Goal: Task Accomplishment & Management: Manage account settings

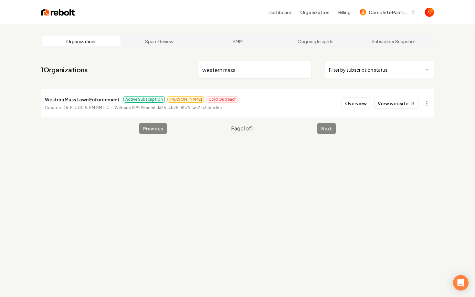
drag, startPoint x: 249, startPoint y: 71, endPoint x: 155, endPoint y: 71, distance: 93.7
click at [155, 71] on nav "1 Organizations western mass Filter by subscription status" at bounding box center [237, 72] width 393 height 28
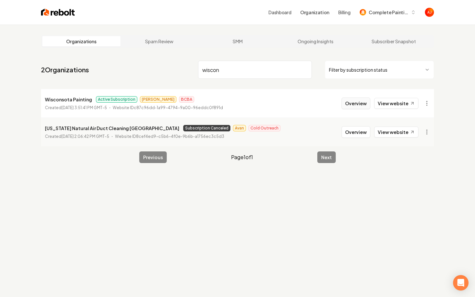
type input "wiscon"
click at [361, 104] on button "Overview" at bounding box center [355, 104] width 29 height 12
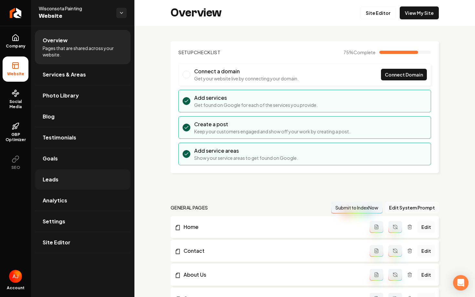
click at [63, 180] on link "Leads" at bounding box center [83, 179] width 96 height 21
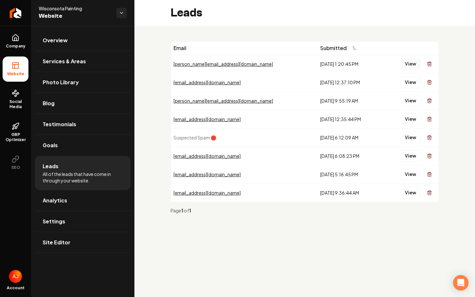
click at [406, 64] on button "View" at bounding box center [410, 64] width 20 height 12
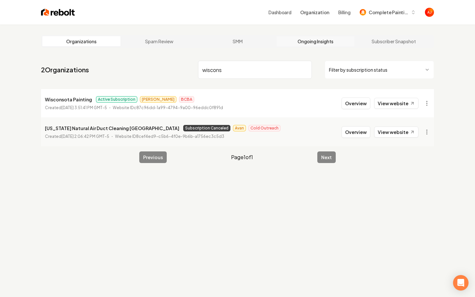
type input "wiscons"
click at [305, 43] on link "Ongoing Insights" at bounding box center [315, 41] width 78 height 10
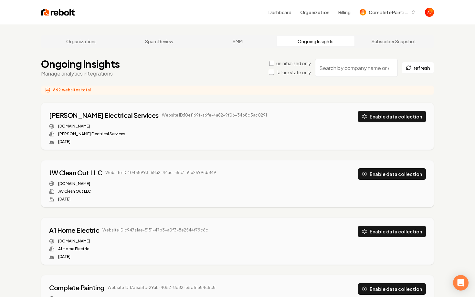
click at [324, 69] on input "search" at bounding box center [356, 68] width 83 height 18
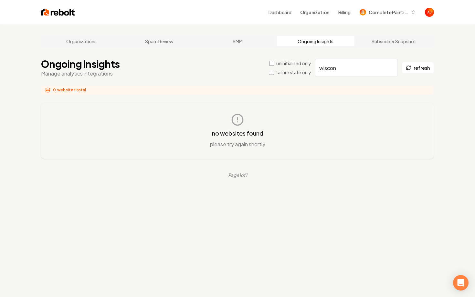
click at [318, 44] on link "Ongoing Insights" at bounding box center [315, 41] width 78 height 10
click at [339, 69] on input "wiscon" at bounding box center [356, 68] width 83 height 18
click at [412, 69] on button "refresh" at bounding box center [417, 68] width 32 height 12
click at [340, 66] on input "wisc" at bounding box center [356, 68] width 83 height 18
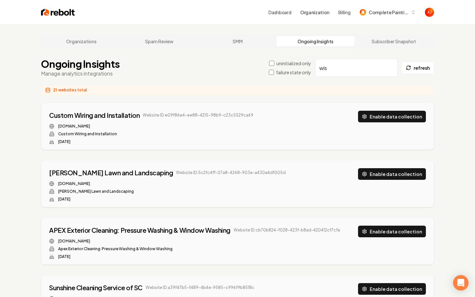
type input "wisc"
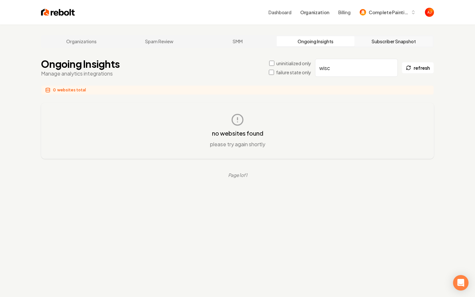
click at [366, 39] on link "Subscriber Snapshot" at bounding box center [393, 41] width 78 height 10
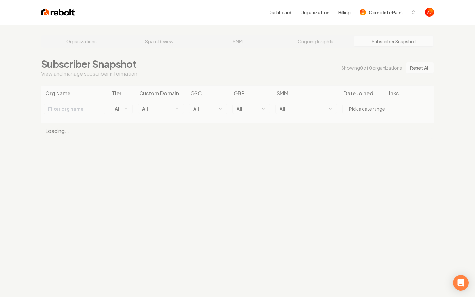
click at [319, 42] on div "Organizations Spam Review SMM Ongoing Insights Subscriber Snapshot Subscriber S…" at bounding box center [237, 173] width 475 height 297
click at [303, 43] on div "Organizations Spam Review SMM Ongoing Insights Subscriber Snapshot Subscriber S…" at bounding box center [237, 173] width 475 height 297
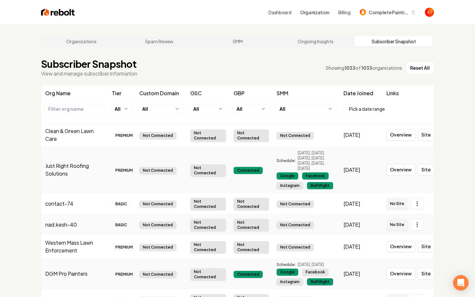
click at [77, 110] on input "text" at bounding box center [74, 109] width 61 height 10
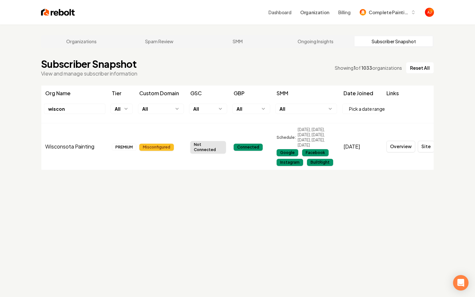
type input "wiscon"
click at [203, 147] on div "Not Connected" at bounding box center [208, 147] width 36 height 12
click at [301, 41] on link "Ongoing Insights" at bounding box center [315, 41] width 78 height 10
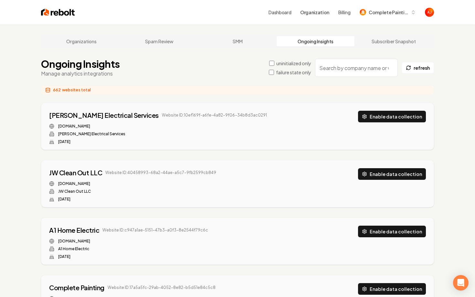
click at [340, 70] on input "search" at bounding box center [356, 68] width 83 height 18
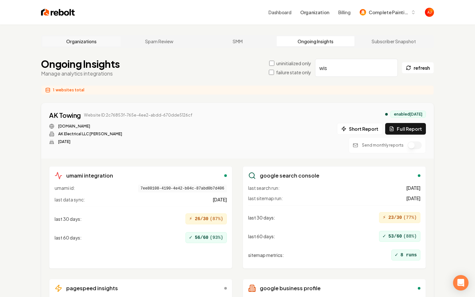
type input "wis"
click at [84, 45] on link "Organizations" at bounding box center [81, 41] width 78 height 10
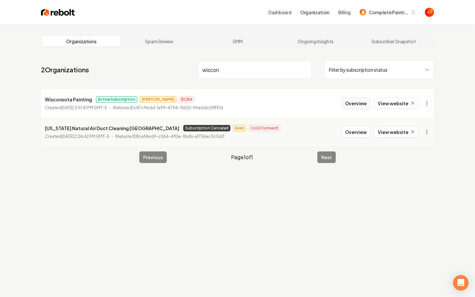
type input "wiscon"
click at [352, 106] on button "Overview" at bounding box center [355, 104] width 29 height 12
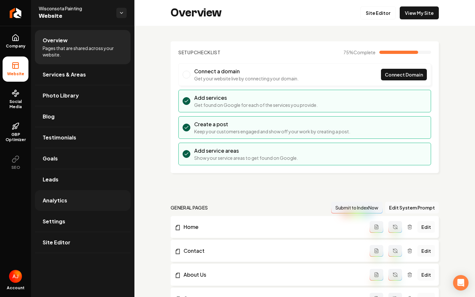
click at [81, 201] on link "Analytics" at bounding box center [83, 200] width 96 height 21
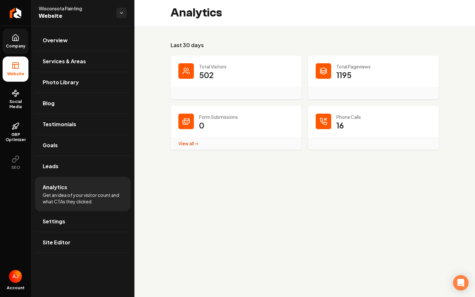
click at [16, 46] on span "Company" at bounding box center [15, 46] width 25 height 5
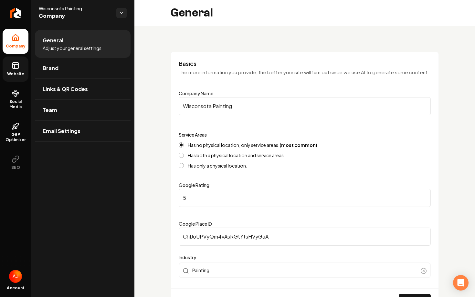
click at [11, 66] on link "Website" at bounding box center [16, 69] width 26 height 25
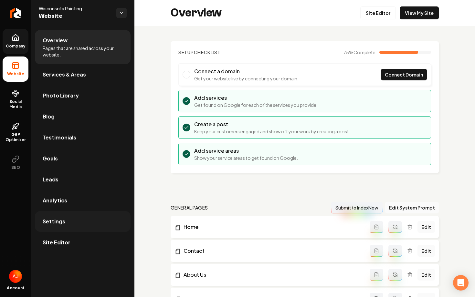
click at [94, 220] on link "Settings" at bounding box center [83, 221] width 96 height 21
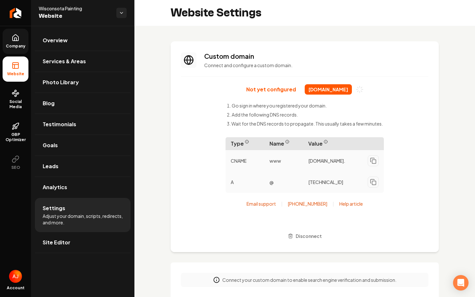
scroll to position [87, 0]
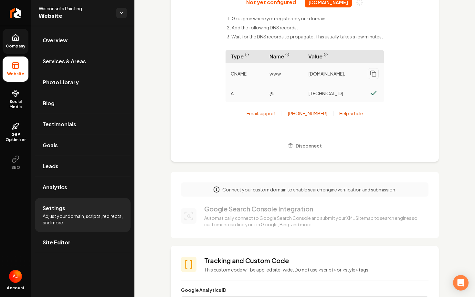
click at [13, 45] on span "Company" at bounding box center [15, 46] width 25 height 5
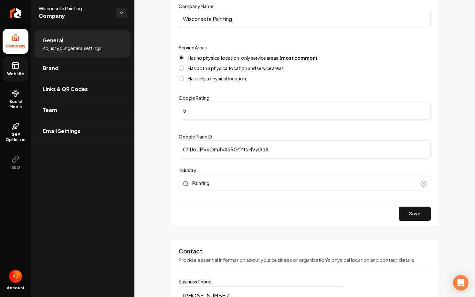
click at [12, 70] on link "Website" at bounding box center [16, 69] width 26 height 25
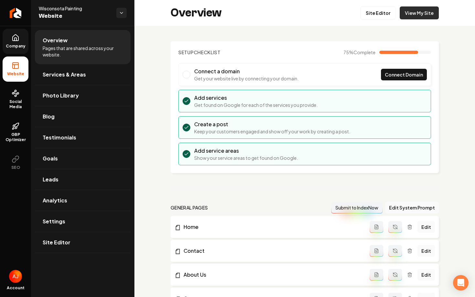
click at [417, 16] on link "View My Site" at bounding box center [419, 12] width 39 height 13
click at [91, 226] on link "Settings" at bounding box center [83, 221] width 96 height 21
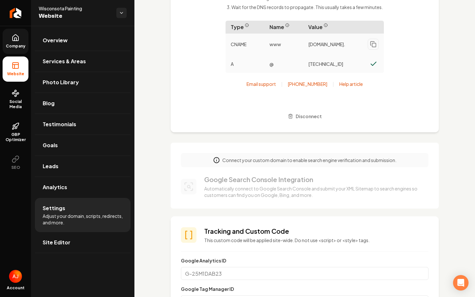
scroll to position [117, 0]
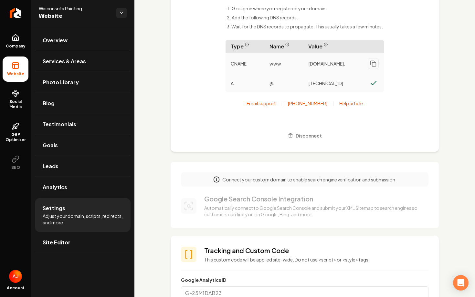
scroll to position [97, 0]
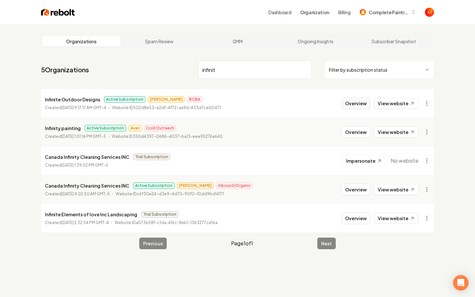
type input "infinit"
click at [354, 107] on button "Overview" at bounding box center [355, 104] width 29 height 12
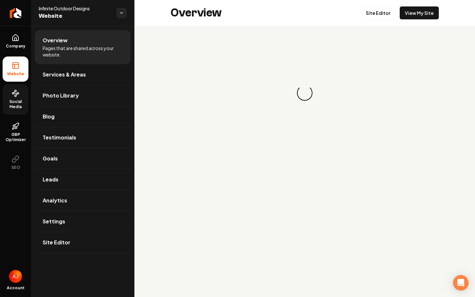
click at [13, 103] on span "Social Media" at bounding box center [16, 104] width 26 height 10
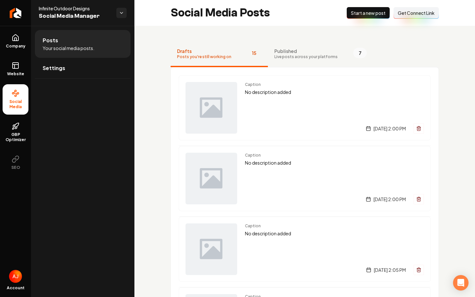
click at [404, 16] on span "Get Connect Link" at bounding box center [416, 13] width 37 height 6
click at [53, 71] on span "Settings" at bounding box center [54, 68] width 23 height 8
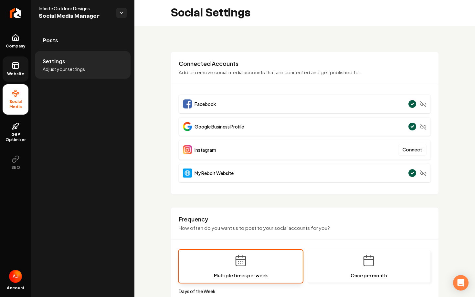
click at [11, 77] on link "Website" at bounding box center [16, 69] width 26 height 25
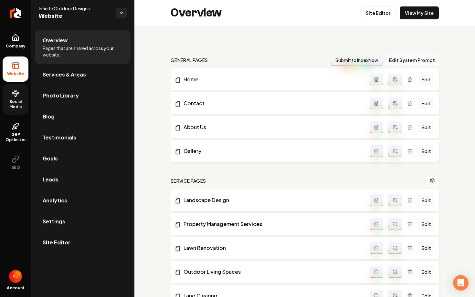
click at [15, 94] on icon at bounding box center [16, 93] width 8 height 8
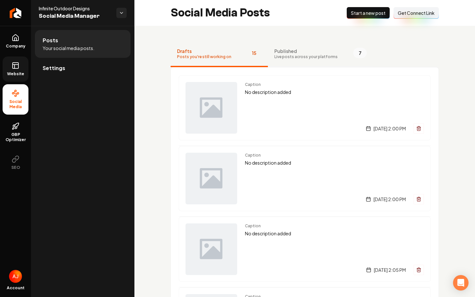
click at [293, 44] on button "Published Live posts across your platforms 7" at bounding box center [320, 54] width 105 height 26
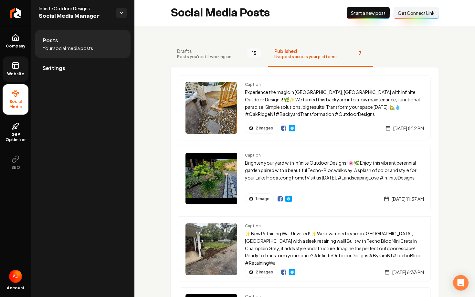
click at [212, 53] on span "Drafts" at bounding box center [204, 51] width 54 height 6
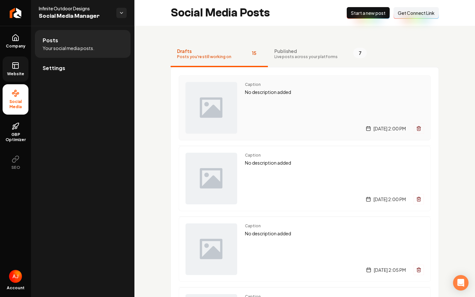
click at [252, 99] on div "Caption No description added Monday, August 11, 2025 | 2:00 PM" at bounding box center [334, 108] width 179 height 52
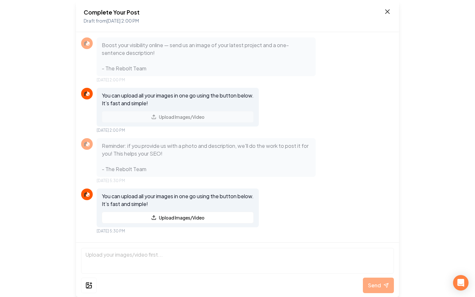
click at [387, 14] on icon at bounding box center [387, 12] width 8 height 8
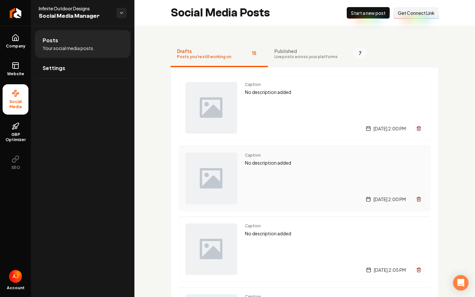
click at [300, 163] on p "No description added" at bounding box center [334, 162] width 179 height 7
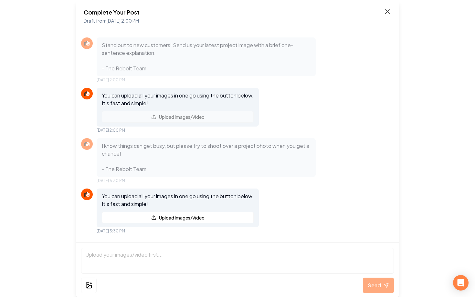
click at [387, 11] on icon at bounding box center [387, 12] width 4 height 4
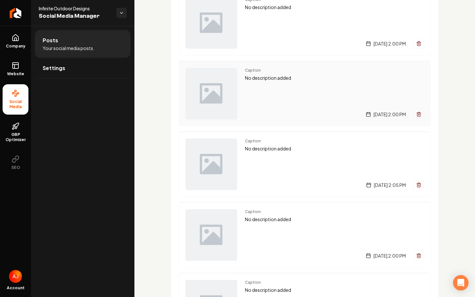
scroll to position [87, 0]
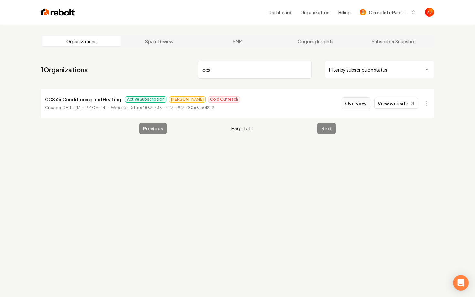
type input "ccs"
click at [357, 104] on button "Overview" at bounding box center [355, 104] width 29 height 12
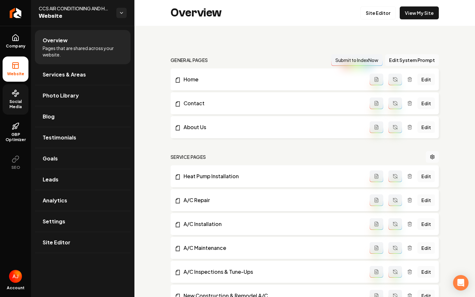
click at [13, 102] on span "Social Media" at bounding box center [16, 104] width 26 height 10
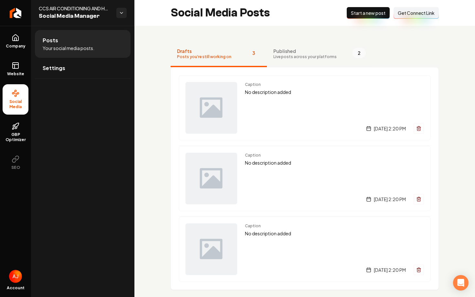
click at [317, 59] on button "Published Live posts across your platforms 2" at bounding box center [319, 54] width 105 height 26
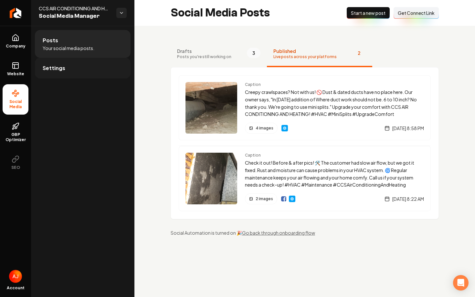
click at [57, 77] on link "Settings" at bounding box center [83, 68] width 96 height 21
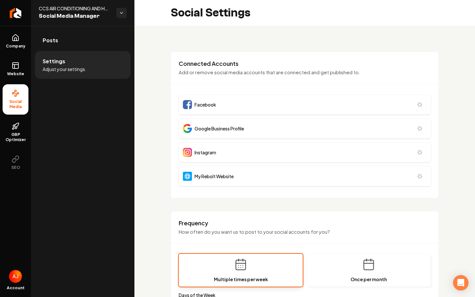
click at [58, 73] on li "Settings Adjust your settings." at bounding box center [83, 65] width 96 height 28
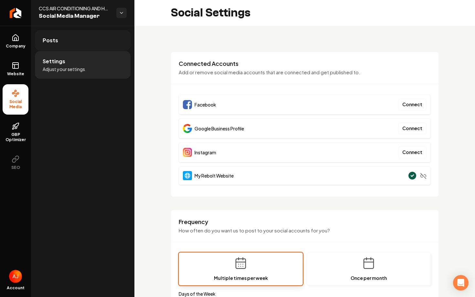
click at [71, 48] on link "Posts" at bounding box center [83, 40] width 96 height 21
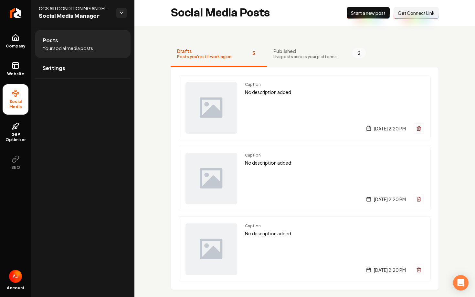
click at [404, 17] on button "Connect Link Get Connect Link" at bounding box center [415, 13] width 45 height 12
click at [418, 13] on span "Get Connect Link" at bounding box center [416, 13] width 37 height 6
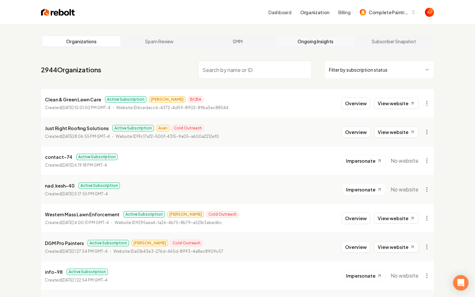
click at [317, 43] on link "Ongoing Insights" at bounding box center [315, 41] width 78 height 10
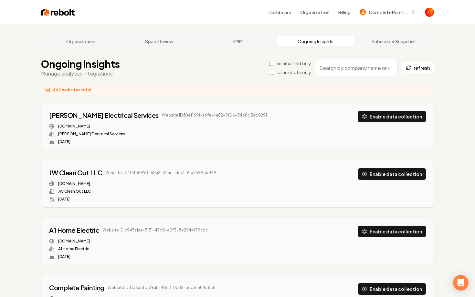
click at [348, 71] on input "search" at bounding box center [356, 68] width 83 height 18
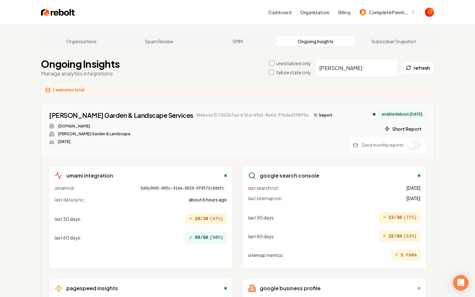
type input "fisher"
click at [392, 126] on button "Short Report" at bounding box center [403, 129] width 46 height 12
click at [311, 116] on button "2 report s" at bounding box center [324, 115] width 27 height 8
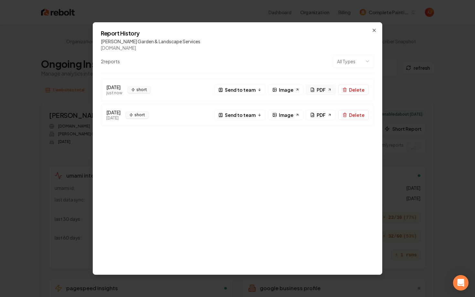
click at [320, 91] on span "PDF" at bounding box center [321, 90] width 9 height 7
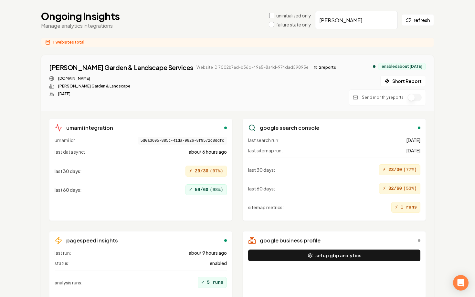
scroll to position [83, 0]
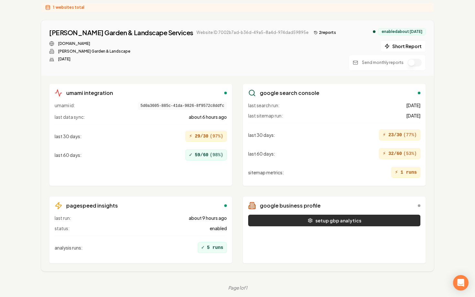
click at [303, 222] on button "setup gbp analytics" at bounding box center [334, 221] width 172 height 12
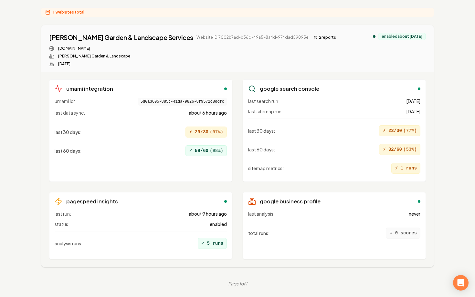
scroll to position [78, 0]
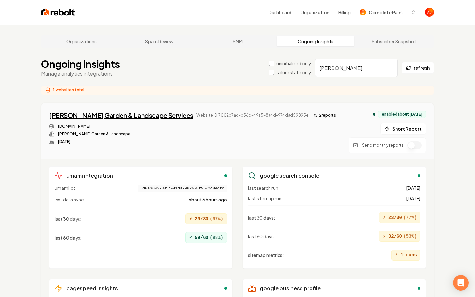
click at [125, 117] on div "Fisher Garden & Landscape Services" at bounding box center [121, 115] width 144 height 9
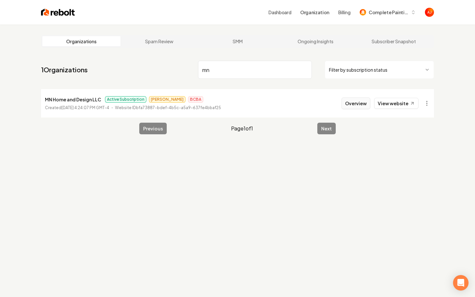
type input "mn"
click at [361, 104] on button "Overview" at bounding box center [355, 104] width 29 height 12
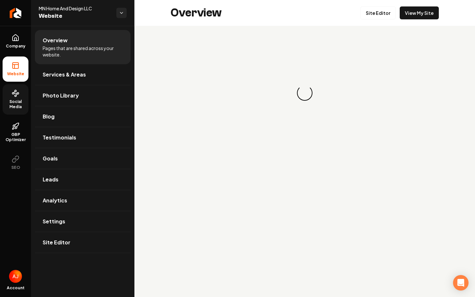
click at [18, 112] on link "Social Media" at bounding box center [16, 99] width 26 height 30
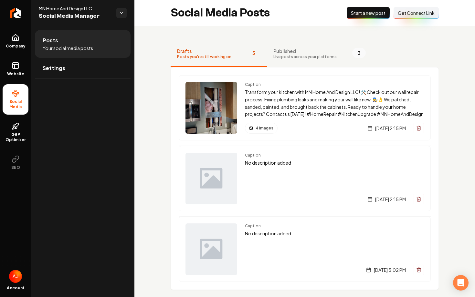
click at [290, 68] on div "Caption Transform your kitchen with MN Home And Design LLC! 🛠️ Check out our wa…" at bounding box center [305, 178] width 268 height 223
click at [290, 61] on button "Published Live posts across your platforms 3" at bounding box center [319, 54] width 105 height 26
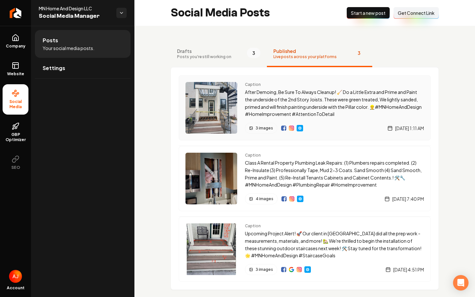
click at [269, 103] on p "After Demoing, Be Sure To Always Cleanup! 🧹 Do a Little Extra and Prime and Pai…" at bounding box center [334, 102] width 179 height 29
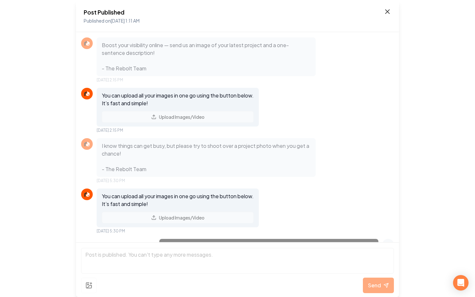
click at [388, 14] on icon at bounding box center [387, 12] width 8 height 8
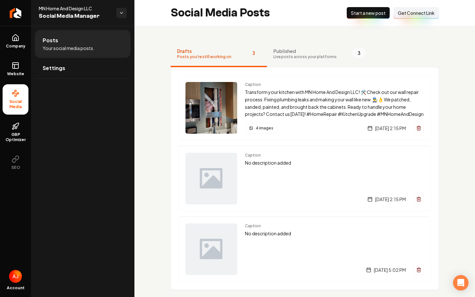
click at [285, 60] on button "Published Live posts across your platforms 3" at bounding box center [319, 54] width 105 height 26
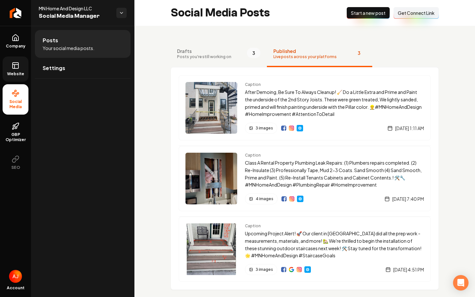
click at [16, 75] on span "Website" at bounding box center [16, 73] width 22 height 5
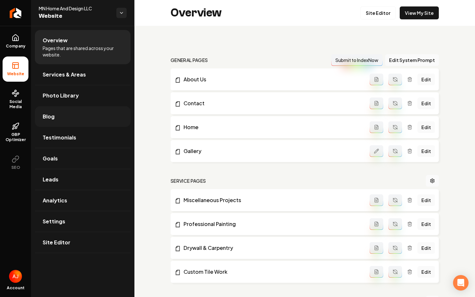
click at [54, 127] on link "Blog" at bounding box center [83, 116] width 96 height 21
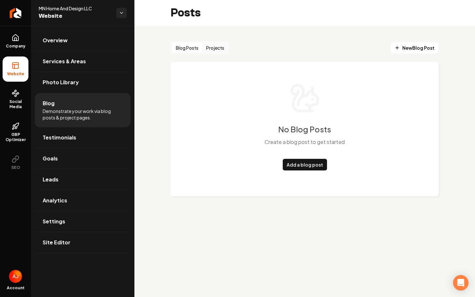
click at [210, 48] on button "Projects" at bounding box center [215, 48] width 26 height 10
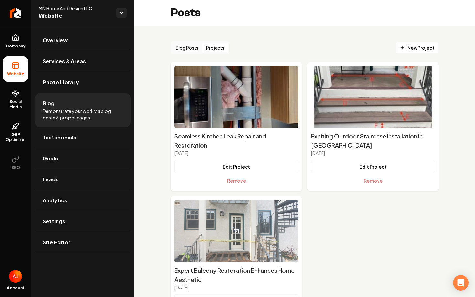
click at [203, 258] on img "Main content area" at bounding box center [236, 231] width 124 height 62
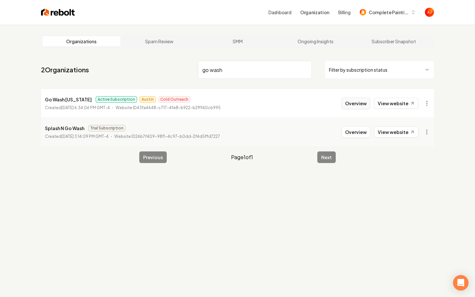
type input "go wash"
click at [352, 103] on button "Overview" at bounding box center [355, 104] width 29 height 12
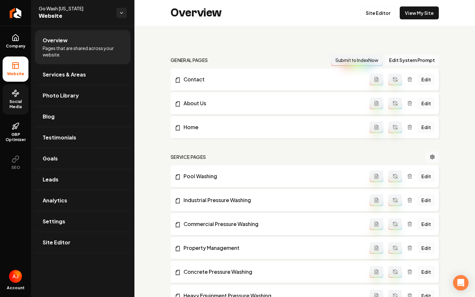
click at [4, 110] on link "Social Media" at bounding box center [16, 99] width 26 height 30
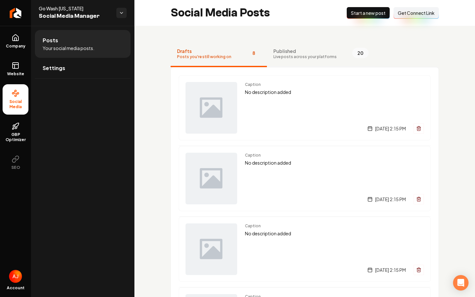
click at [282, 60] on button "Published Live posts across your platforms 20" at bounding box center [321, 54] width 108 height 26
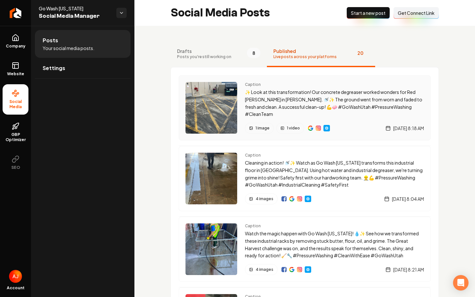
click at [278, 99] on p "✨ Look at this transformation! Our concrete degreaser worked wonders for Red Ro…" at bounding box center [334, 102] width 179 height 29
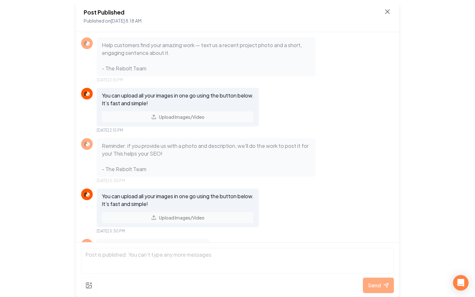
click at [383, 16] on div "Post Published Published on Aug 14, 2025 8:18 AM" at bounding box center [237, 16] width 307 height 17
click at [389, 13] on icon at bounding box center [387, 12] width 4 height 4
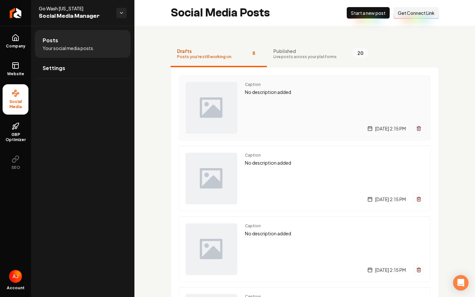
click at [293, 108] on div "Caption No description added Monday, August 4, 2025 | 2:15 PM" at bounding box center [334, 108] width 179 height 52
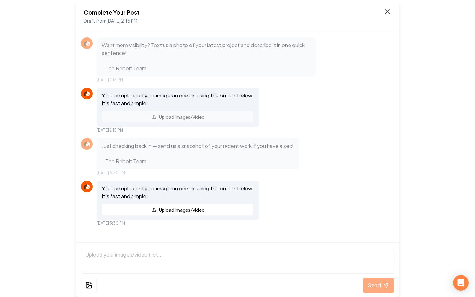
click at [387, 13] on icon at bounding box center [387, 12] width 8 height 8
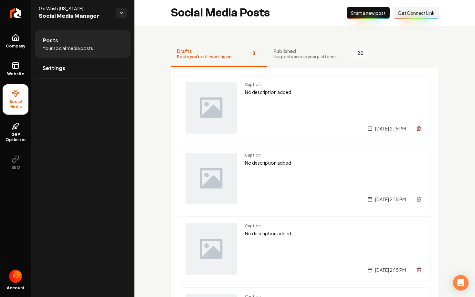
click at [295, 55] on span "Live posts across your platforms" at bounding box center [304, 56] width 63 height 5
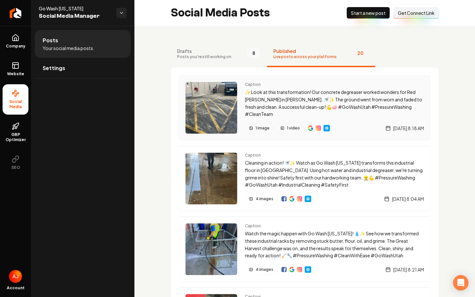
click at [293, 101] on p "✨ Look at this transformation! Our concrete degreaser worked wonders for Red Ro…" at bounding box center [334, 102] width 179 height 29
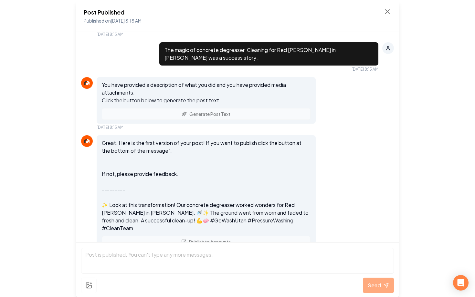
scroll to position [596, 0]
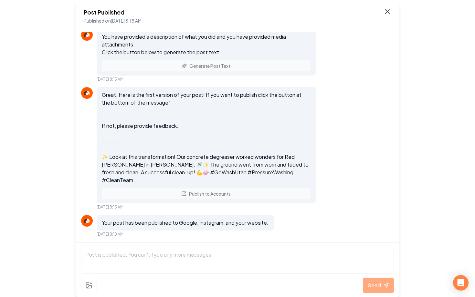
click at [387, 12] on icon at bounding box center [387, 12] width 4 height 4
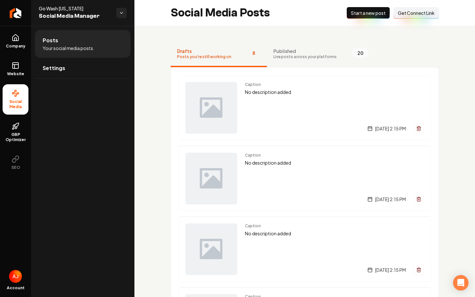
click at [280, 56] on span "Live posts across your platforms" at bounding box center [304, 56] width 63 height 5
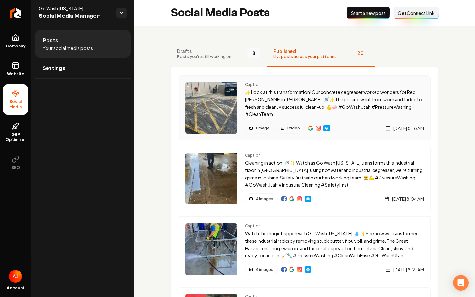
click at [256, 107] on p "✨ Look at this transformation! Our concrete degreaser worked wonders for Red Ro…" at bounding box center [334, 102] width 179 height 29
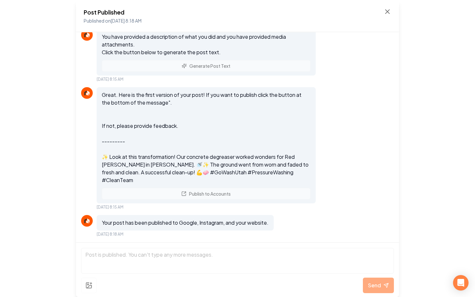
scroll to position [596, 0]
click at [389, 14] on icon at bounding box center [387, 12] width 4 height 4
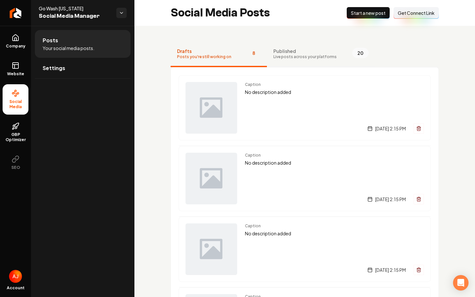
click at [273, 58] on span "Live posts across your platforms" at bounding box center [304, 56] width 63 height 5
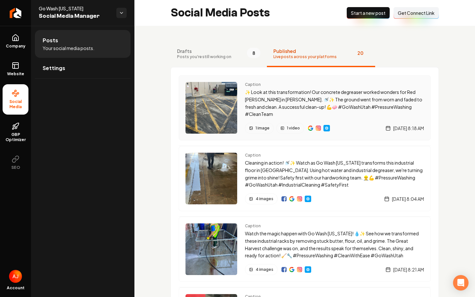
click at [250, 96] on p "✨ Look at this transformation! Our concrete degreaser worked wonders for Red Ro…" at bounding box center [334, 102] width 179 height 29
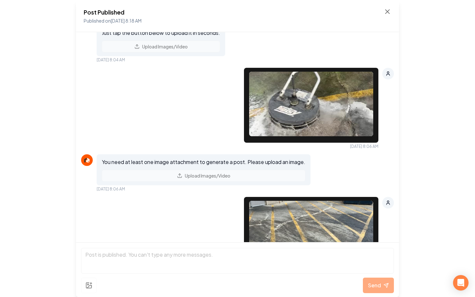
scroll to position [402, 0]
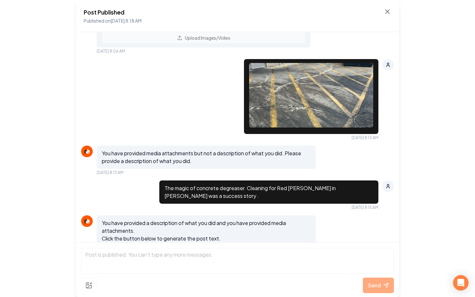
click at [257, 47] on div "You need at least one image attachment to generate a post. Please upload an ima…" at bounding box center [204, 31] width 214 height 31
click at [246, 94] on div at bounding box center [311, 96] width 134 height 75
click at [442, 100] on div "Post Published Published on Aug 14, 2025 8:18 AM Help customers find your amazi…" at bounding box center [237, 148] width 475 height 297
click at [390, 54] on div "You need at least one image attachment to generate a post. Please upload an ima…" at bounding box center [237, 34] width 313 height 37
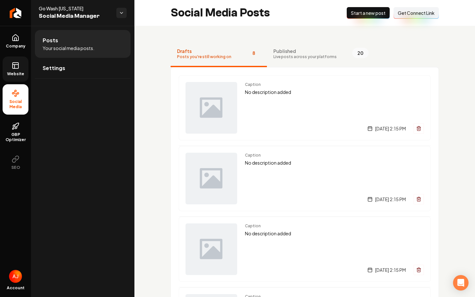
click at [18, 78] on link "Website" at bounding box center [16, 69] width 26 height 25
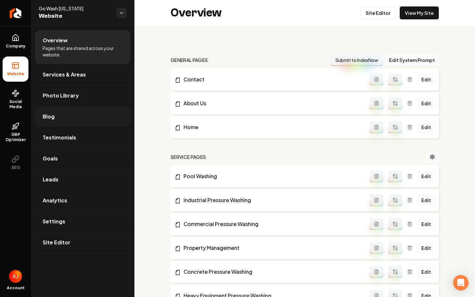
click at [56, 122] on link "Blog" at bounding box center [83, 116] width 96 height 21
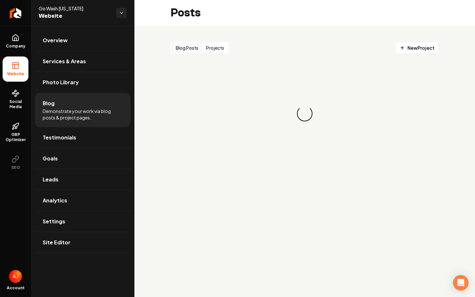
click at [207, 47] on button "Projects" at bounding box center [215, 48] width 26 height 10
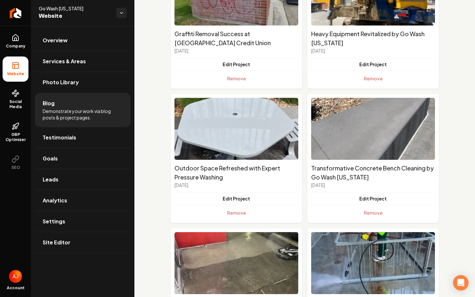
scroll to position [1119, 0]
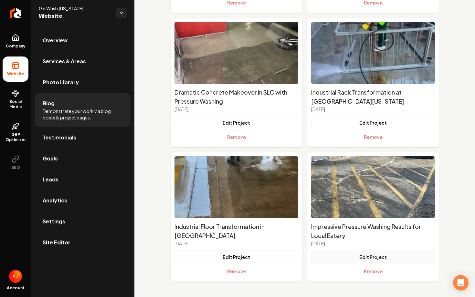
click at [346, 255] on button "Edit Project" at bounding box center [373, 257] width 124 height 13
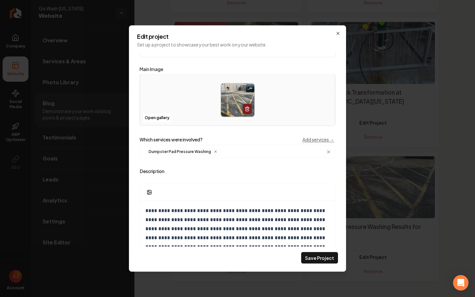
scroll to position [149, 0]
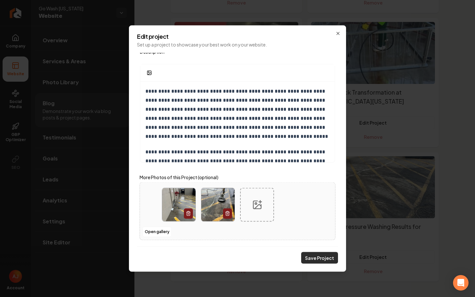
click at [318, 257] on button "Save Project" at bounding box center [319, 258] width 37 height 12
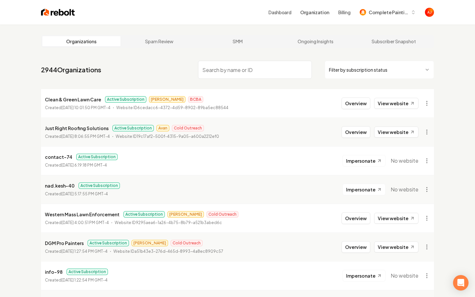
click at [50, 14] on img at bounding box center [58, 12] width 34 height 9
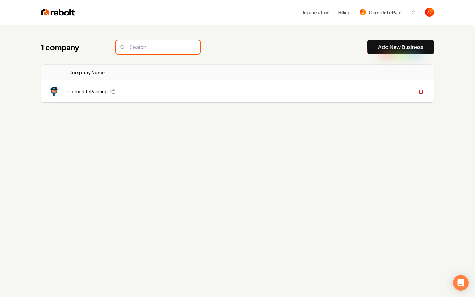
click at [140, 48] on input "search" at bounding box center [158, 47] width 84 height 14
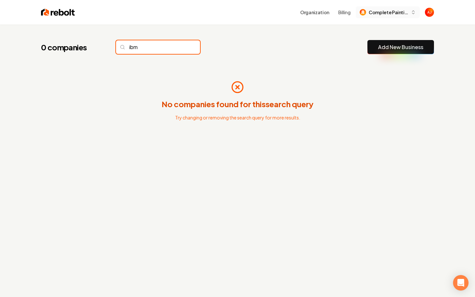
type input "ibm"
click at [376, 13] on span "Complete Painting" at bounding box center [388, 12] width 39 height 7
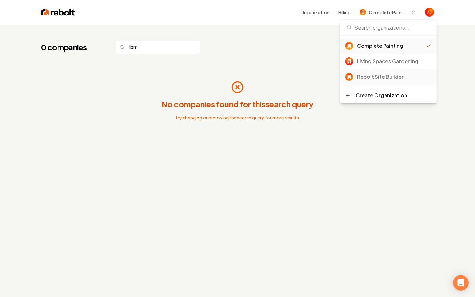
click at [378, 76] on div "Rebolt Site Builder" at bounding box center [394, 77] width 74 height 8
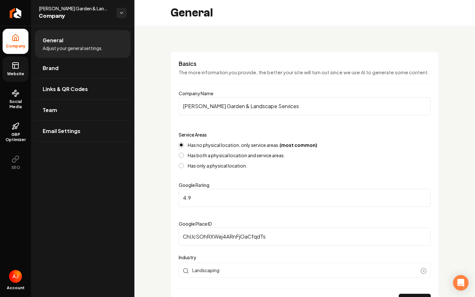
click at [7, 71] on span "Website" at bounding box center [16, 73] width 22 height 5
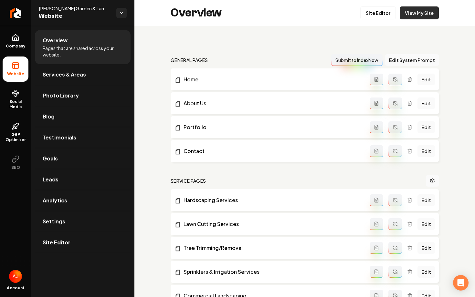
click at [410, 18] on link "View My Site" at bounding box center [419, 12] width 39 height 13
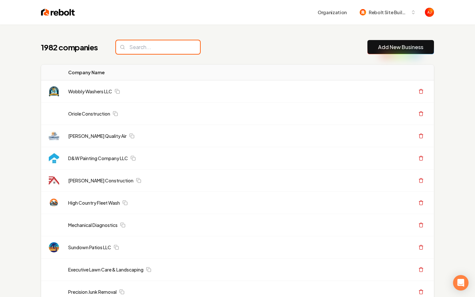
click at [131, 51] on input "search" at bounding box center [158, 47] width 84 height 14
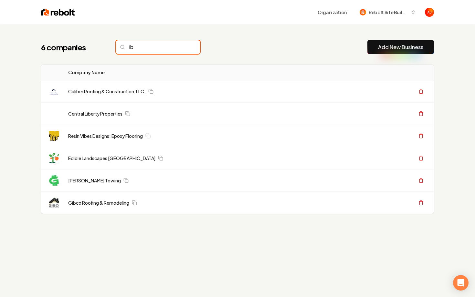
type input "i"
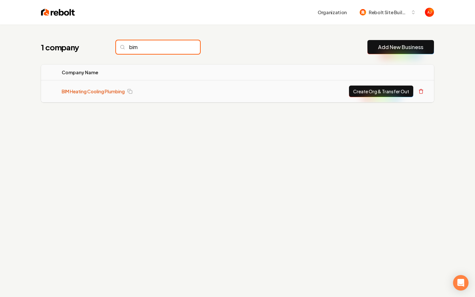
type input "bim"
click at [108, 92] on link "BIM Heating Cooling Plumbing" at bounding box center [93, 91] width 63 height 6
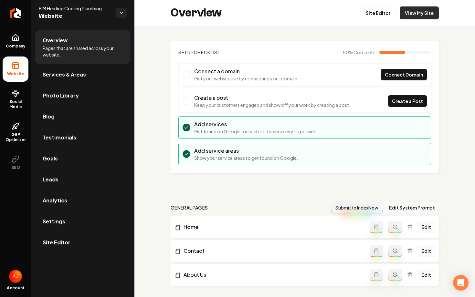
click at [427, 10] on link "View My Site" at bounding box center [419, 12] width 39 height 13
click at [53, 116] on span "Blog" at bounding box center [49, 117] width 12 height 8
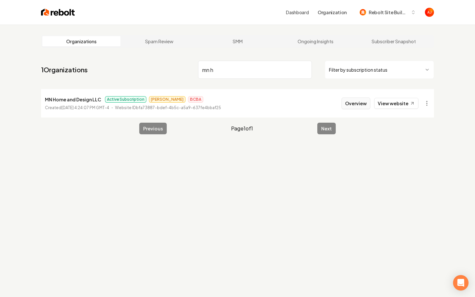
type input "mn h"
click at [352, 108] on button "Overview" at bounding box center [355, 104] width 29 height 12
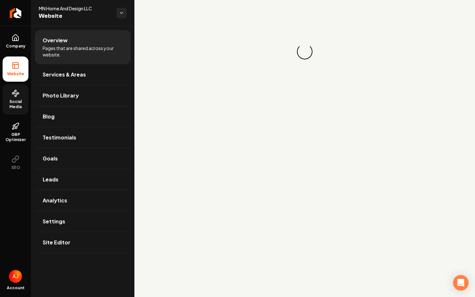
click at [11, 103] on span "Social Media" at bounding box center [16, 104] width 26 height 10
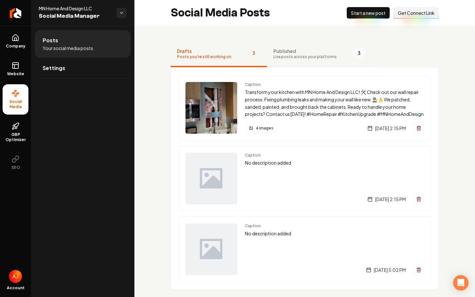
click at [282, 60] on button "Published Live posts across your platforms 3" at bounding box center [319, 54] width 105 height 26
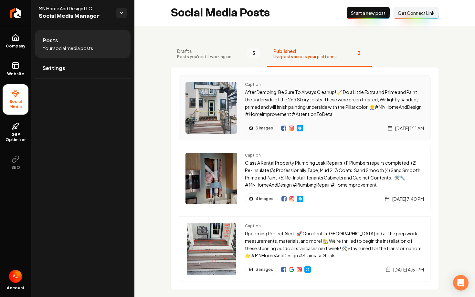
click at [403, 107] on p "After Demoing, Be Sure To Always Cleanup! 🧹 Do a Little Extra and Prime and Pai…" at bounding box center [334, 102] width 179 height 29
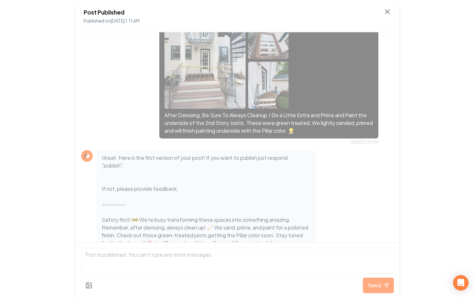
scroll to position [231, 0]
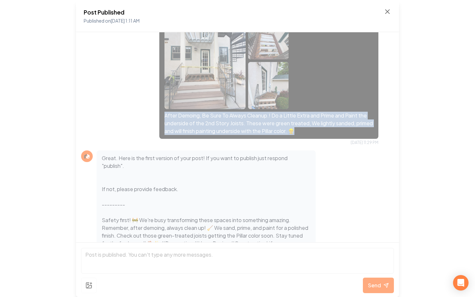
drag, startPoint x: 163, startPoint y: 115, endPoint x: 307, endPoint y: 136, distance: 145.6
click at [307, 136] on div "After Demoing, Be Sure To Always Cleanup.! Do a Little Extra and Prime and Pain…" at bounding box center [268, 73] width 219 height 130
copy p "After Demoing, Be Sure To Always Cleanup.! Do a Little Extra and Prime and Pain…"
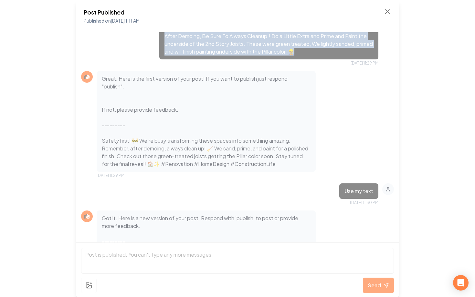
scroll to position [422, 0]
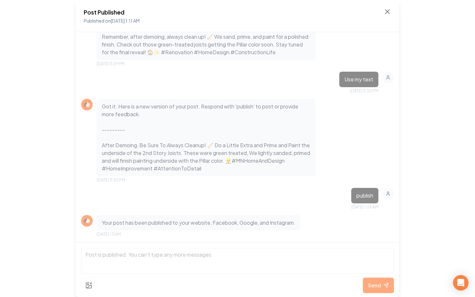
click at [340, 153] on div "Got it. Here is a new version of your post. Respond with 'publish' to post or p…" at bounding box center [237, 141] width 313 height 84
click at [386, 10] on icon at bounding box center [387, 12] width 8 height 8
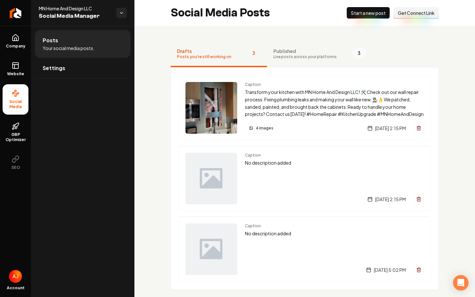
click at [294, 54] on span "Live posts across your platforms" at bounding box center [304, 56] width 63 height 5
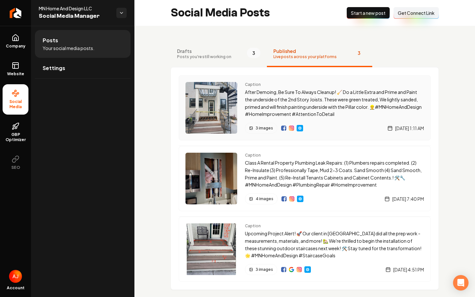
click at [304, 88] on div "Caption After Demoing, Be Sure To Always Cleanup! 🧹 Do a Little Extra and Prime…" at bounding box center [334, 100] width 179 height 36
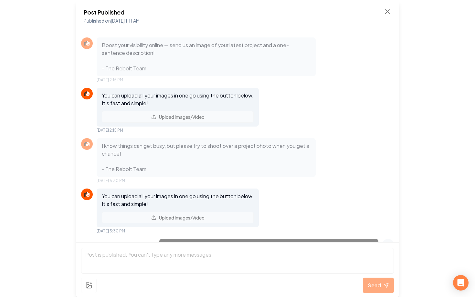
scroll to position [422, 0]
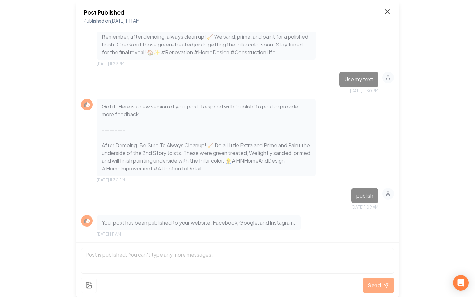
click at [386, 13] on icon at bounding box center [387, 12] width 8 height 8
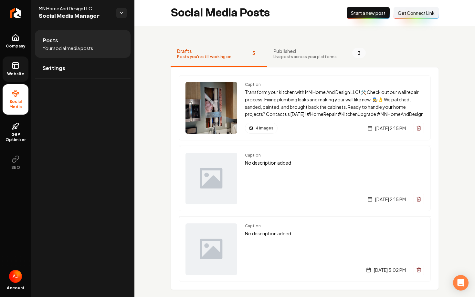
click at [13, 75] on span "Website" at bounding box center [16, 73] width 22 height 5
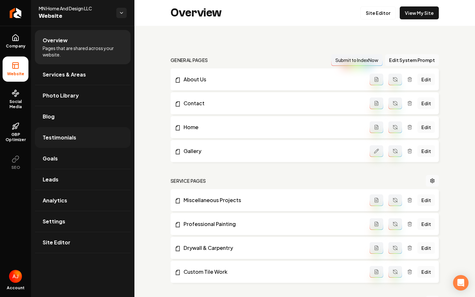
click at [68, 127] on link "Testimonials" at bounding box center [83, 137] width 96 height 21
click at [68, 119] on link "Blog" at bounding box center [83, 116] width 96 height 21
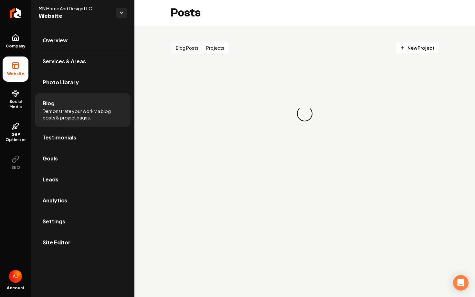
click at [214, 47] on button "Projects" at bounding box center [215, 48] width 26 height 10
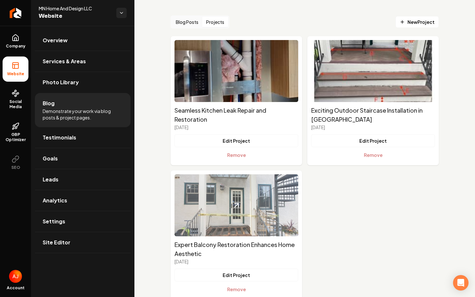
scroll to position [44, 0]
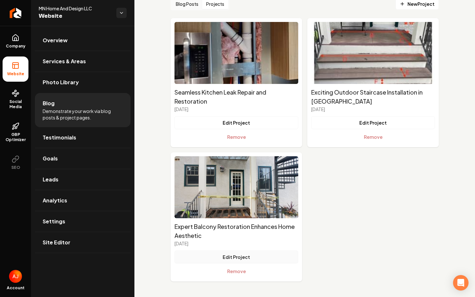
click at [226, 260] on button "Edit Project" at bounding box center [236, 257] width 124 height 13
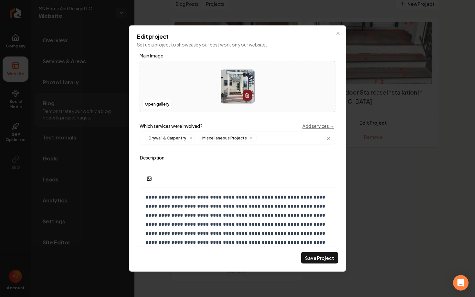
scroll to position [53, 0]
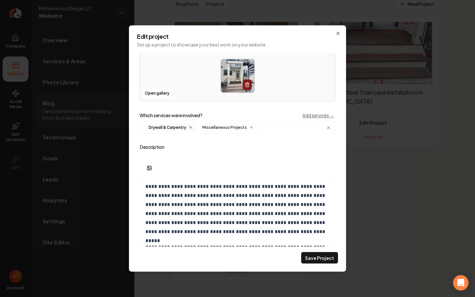
click at [189, 128] on icon "Main content area" at bounding box center [191, 128] width 4 height 4
click at [131, 186] on div "**********" at bounding box center [237, 149] width 217 height 246
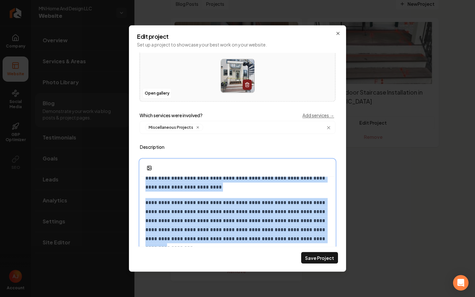
scroll to position [0, 0]
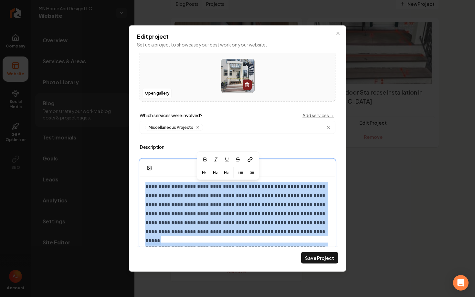
drag, startPoint x: 312, startPoint y: 238, endPoint x: 118, endPoint y: 109, distance: 233.3
click at [171, 109] on div "**********" at bounding box center [305, 150] width 268 height 264
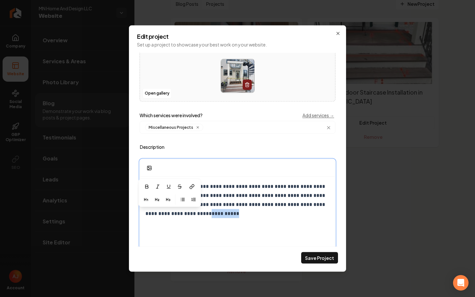
drag, startPoint x: 179, startPoint y: 214, endPoint x: 151, endPoint y: 214, distance: 27.5
click at [151, 214] on p "**********" at bounding box center [237, 200] width 184 height 36
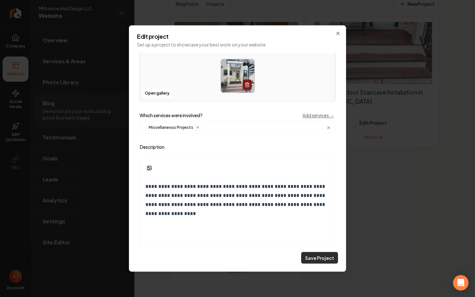
click at [316, 258] on button "Save Project" at bounding box center [319, 258] width 37 height 12
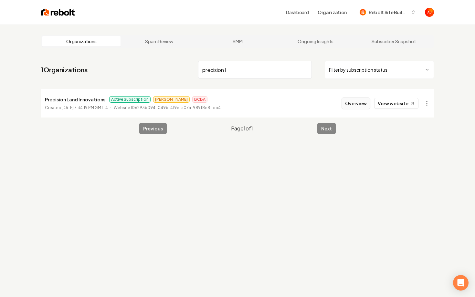
type input "precision l"
click at [349, 105] on button "Overview" at bounding box center [355, 104] width 29 height 12
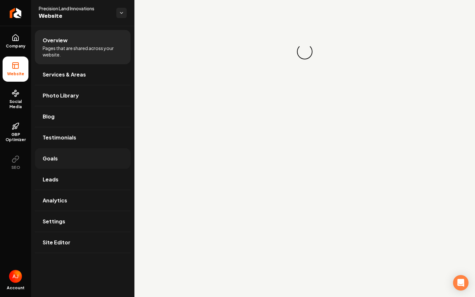
click at [88, 157] on link "Goals" at bounding box center [83, 158] width 96 height 21
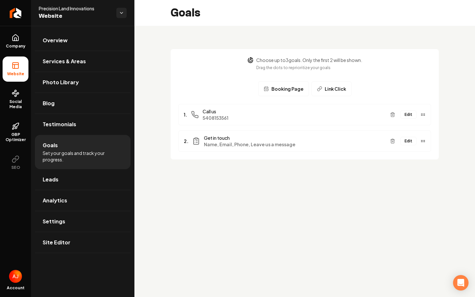
click at [406, 140] on button "Edit" at bounding box center [408, 141] width 16 height 8
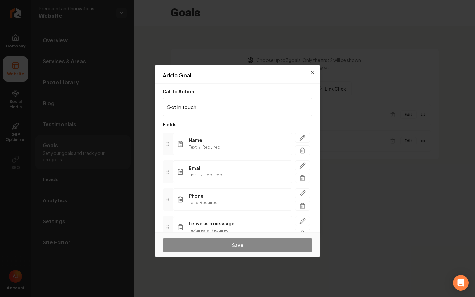
click at [312, 73] on h2 "Add a Goal" at bounding box center [237, 75] width 150 height 6
click at [311, 73] on h2 "Add a Goal" at bounding box center [237, 75] width 150 height 6
click at [313, 74] on div "Add a Goal" at bounding box center [237, 77] width 165 height 11
click at [312, 68] on div "Add a Goal Call to Action Get in touch Fields Name Text • Required Email Email …" at bounding box center [237, 149] width 165 height 168
click at [184, 73] on h2 "Add a Goal" at bounding box center [237, 75] width 150 height 6
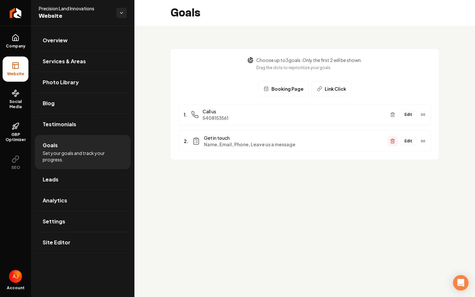
click at [393, 139] on icon "Main content area" at bounding box center [392, 139] width 2 height 1
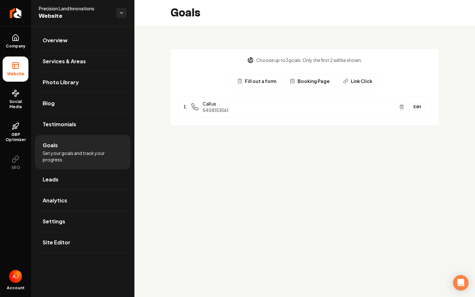
click at [316, 82] on span "Booking Page" at bounding box center [313, 81] width 32 height 6
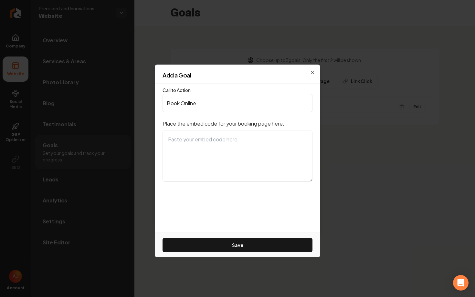
click at [201, 143] on textarea at bounding box center [237, 156] width 150 height 52
paste textarea "<div id="1a7e4b3c-4697-4d51-9409-7f19e1a63743"></div> <link rel="stylesheet" hr…"
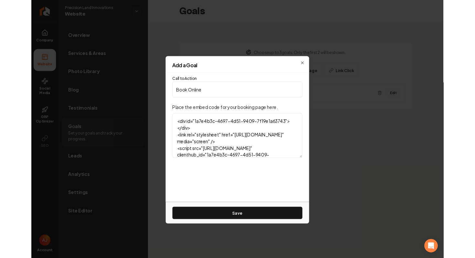
scroll to position [62, 0]
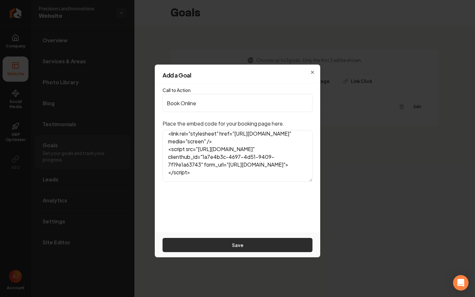
type textarea "<div id="1a7e4b3c-4697-4d51-9409-7f19e1a63743"></div> <link rel="stylesheet" hr…"
click at [232, 249] on button "Save" at bounding box center [237, 245] width 150 height 14
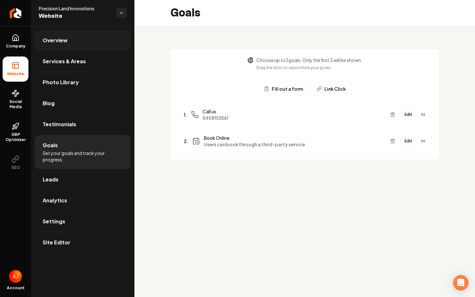
click at [49, 40] on span "Overview" at bounding box center [55, 40] width 25 height 8
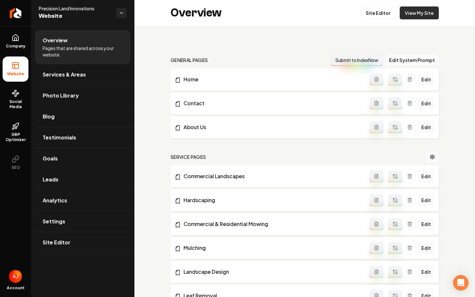
click at [417, 9] on link "View My Site" at bounding box center [419, 12] width 39 height 13
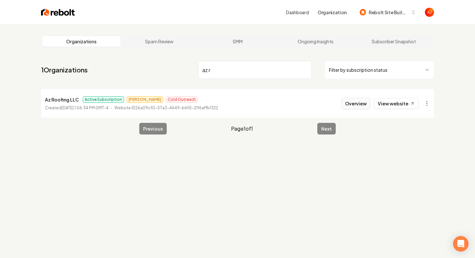
type input "az r"
click at [351, 104] on button "Overview" at bounding box center [355, 104] width 29 height 12
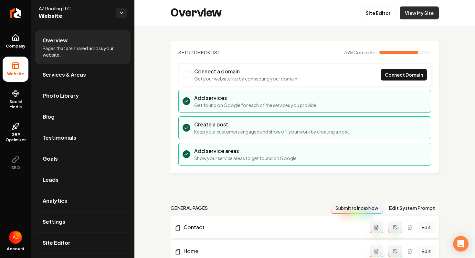
click at [405, 16] on link "View My Site" at bounding box center [419, 12] width 39 height 13
click at [62, 221] on span "Settings" at bounding box center [54, 222] width 23 height 8
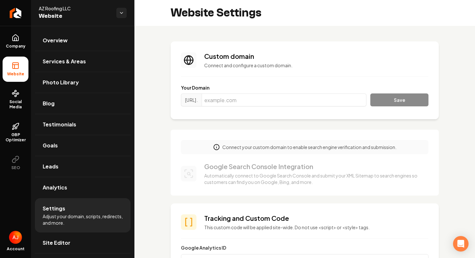
scroll to position [58, 0]
click at [318, 101] on input "Main content area" at bounding box center [284, 99] width 165 height 13
paste input "[DOMAIN_NAME]"
type input "[DOMAIN_NAME]"
click at [379, 99] on button "Save" at bounding box center [399, 99] width 58 height 13
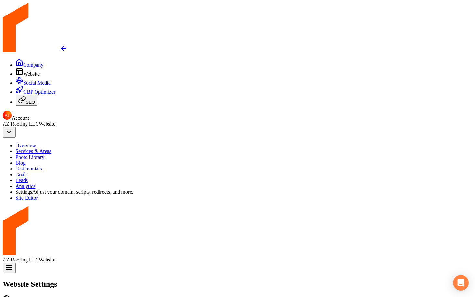
scroll to position [58, 0]
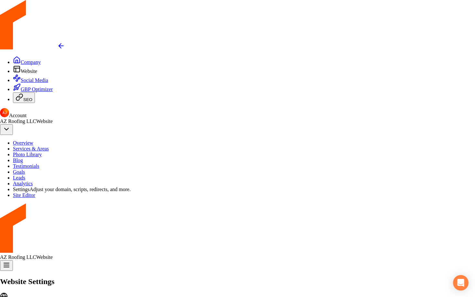
type input "[URL][DOMAIN_NAME]"
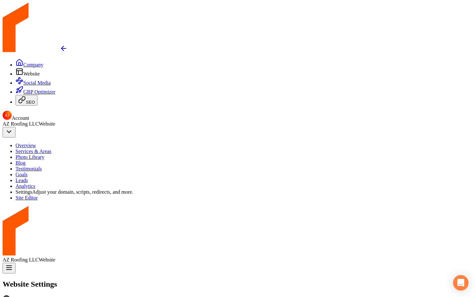
scroll to position [0, 0]
drag, startPoint x: 257, startPoint y: 101, endPoint x: 205, endPoint y: 101, distance: 52.0
copy span "[DOMAIN_NAME]"
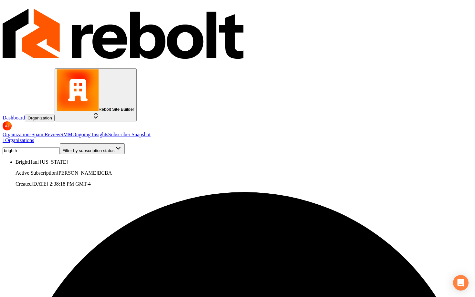
type input "brighth"
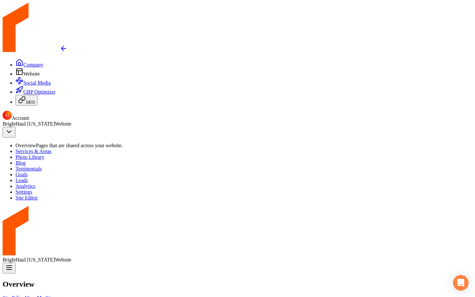
click at [16, 86] on link "Social Media" at bounding box center [33, 82] width 35 height 5
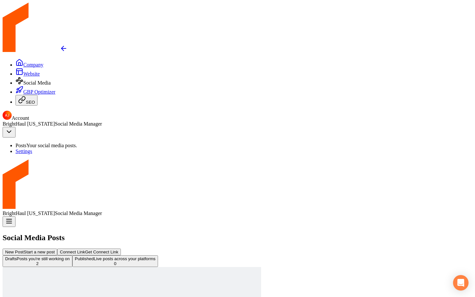
click at [32, 149] on link "Settings" at bounding box center [24, 151] width 17 height 5
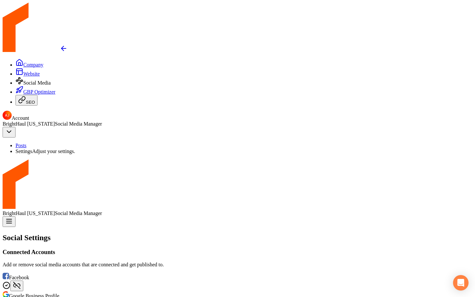
click at [16, 62] on link "Company" at bounding box center [30, 64] width 28 height 5
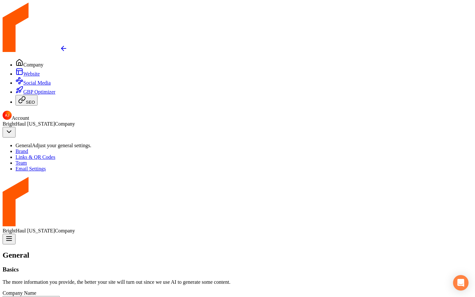
click at [23, 73] on span "Website" at bounding box center [31, 73] width 16 height 5
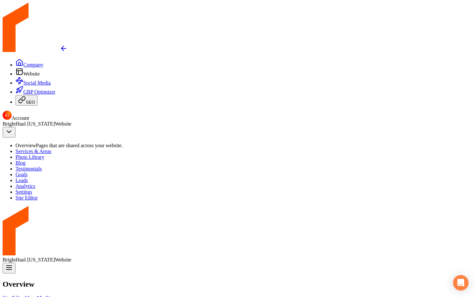
click at [54, 295] on link "View My Site" at bounding box center [39, 297] width 29 height 5
click at [23, 86] on span "Social Media" at bounding box center [36, 82] width 27 height 5
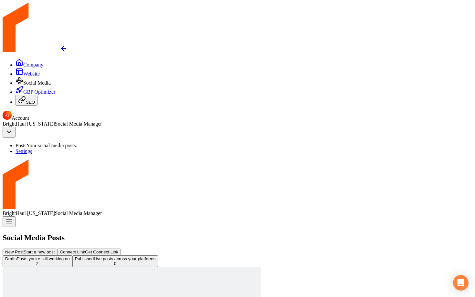
click at [32, 149] on link "Settings" at bounding box center [24, 151] width 17 height 5
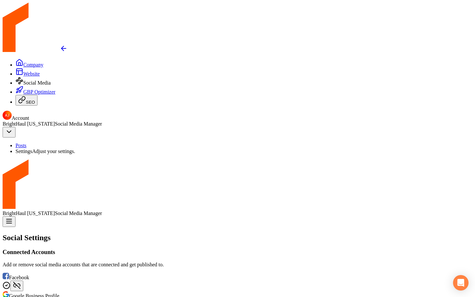
click at [26, 143] on link "Posts" at bounding box center [21, 145] width 11 height 5
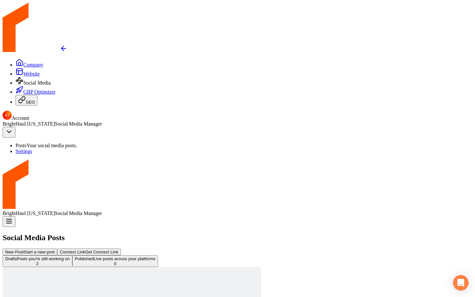
click at [155, 256] on span "Live posts across your platforms" at bounding box center [125, 258] width 62 height 5
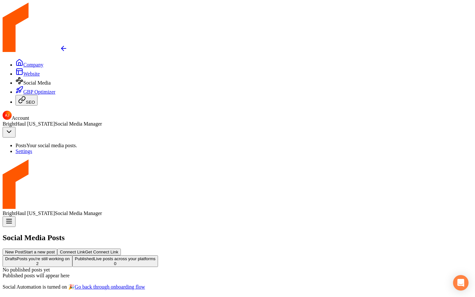
click at [17, 256] on span "Drafts" at bounding box center [11, 258] width 12 height 5
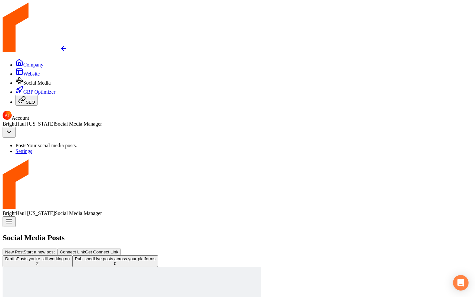
click at [32, 149] on link "Settings" at bounding box center [24, 151] width 17 height 5
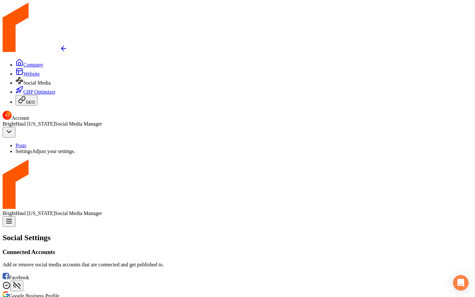
click at [16, 68] on icon at bounding box center [20, 72] width 8 height 8
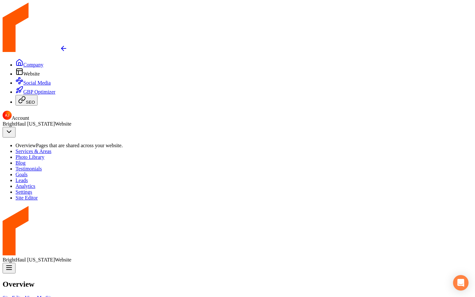
click at [54, 295] on link "View My Site" at bounding box center [39, 297] width 29 height 5
click at [32, 195] on link "Settings" at bounding box center [24, 191] width 17 height 5
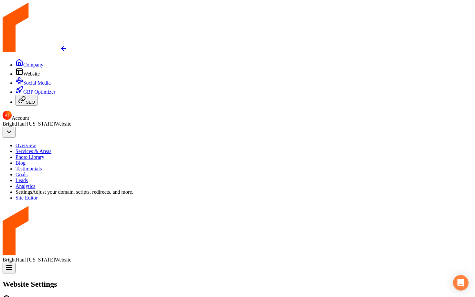
paste input "159365"
drag, startPoint x: 249, startPoint y: 99, endPoint x: 189, endPoint y: 99, distance: 60.4
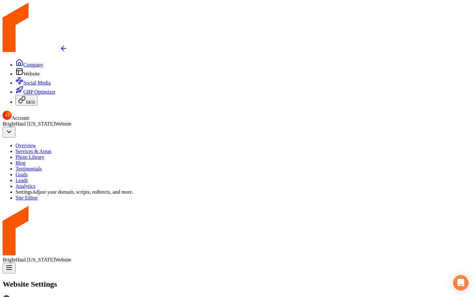
paste input "brighthaulut.com"
type input "brighthaulut.com"
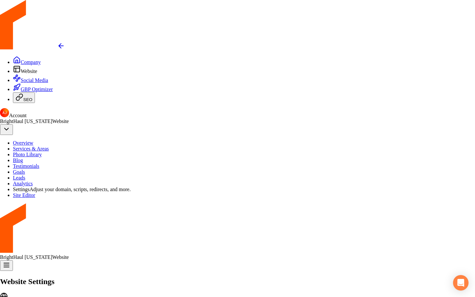
type input "https://brighthaulut.com"
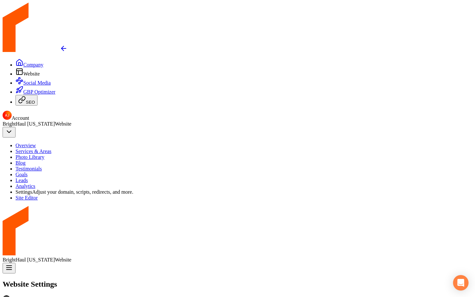
scroll to position [0, 0]
drag, startPoint x: 273, startPoint y: 102, endPoint x: 177, endPoint y: 102, distance: 95.9
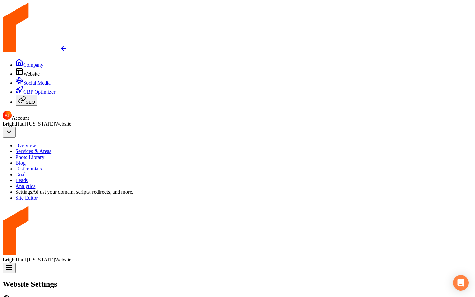
copy span "brighthaulut.com"
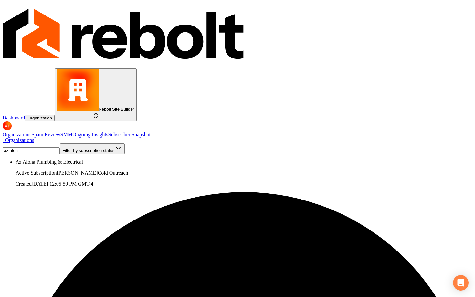
type input "az aloh"
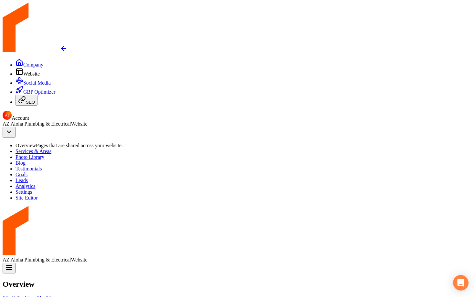
click at [32, 195] on link "Settings" at bounding box center [24, 191] width 17 height 5
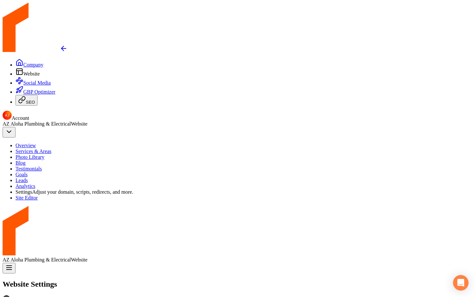
paste input "azalohaservices.com"
type input "azalohaservices.com"
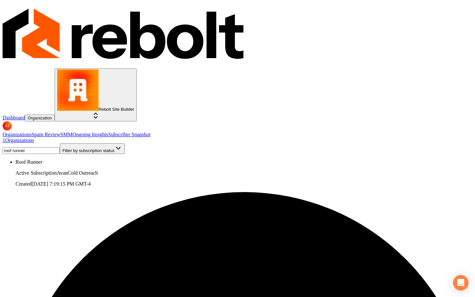
type input "roof runner"
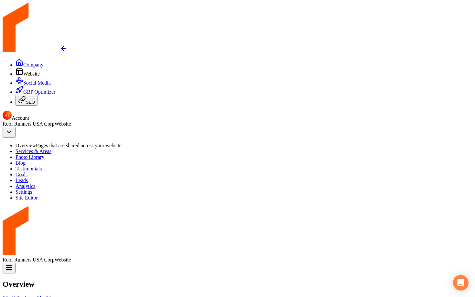
click at [54, 295] on link "View My Site" at bounding box center [39, 297] width 29 height 5
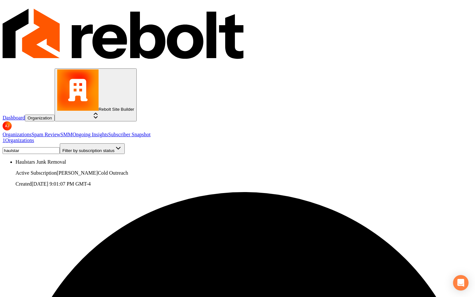
type input "haulstar"
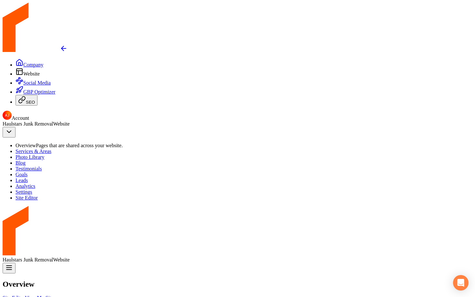
click at [25, 86] on link "Social Media" at bounding box center [33, 82] width 35 height 5
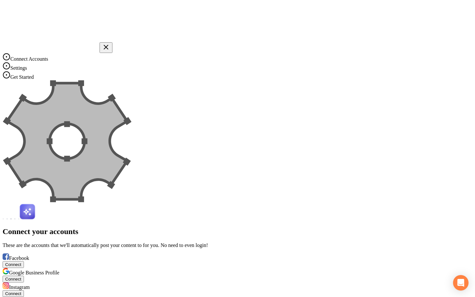
click at [110, 43] on icon "button" at bounding box center [106, 47] width 8 height 8
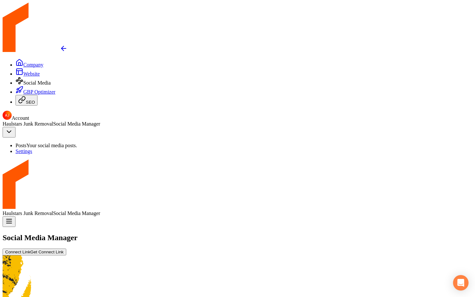
click at [23, 75] on span "Website" at bounding box center [31, 73] width 16 height 5
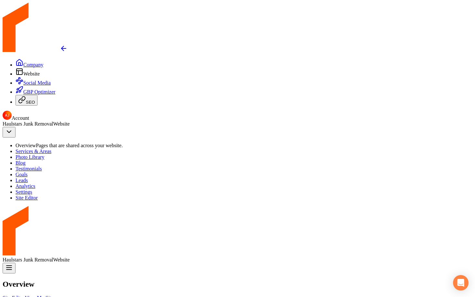
click at [16, 86] on link "Social Media" at bounding box center [33, 82] width 35 height 5
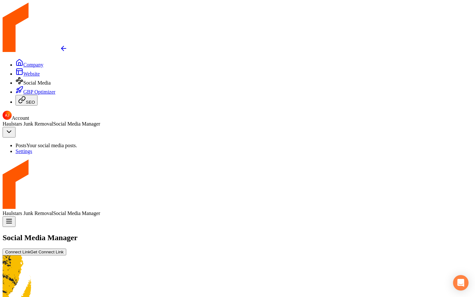
click at [23, 72] on span "Website" at bounding box center [31, 73] width 16 height 5
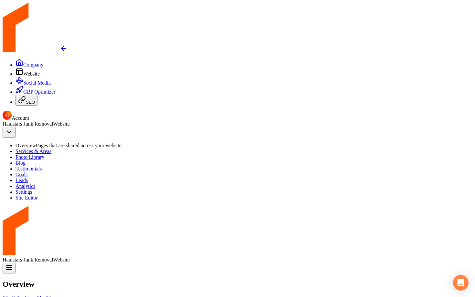
click at [16, 85] on icon at bounding box center [20, 81] width 8 height 8
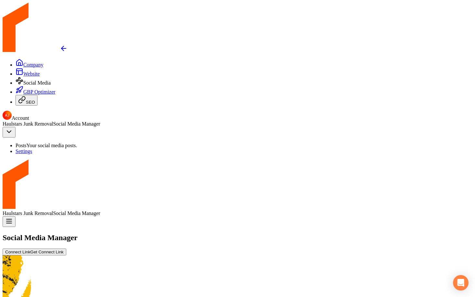
click at [16, 71] on link "Website" at bounding box center [28, 73] width 24 height 5
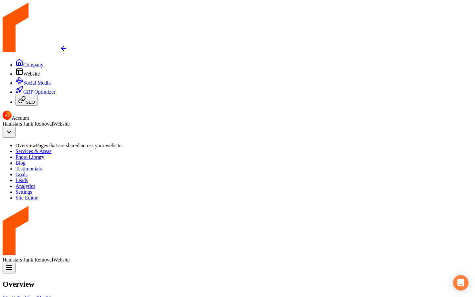
click at [54, 295] on link "View My Site" at bounding box center [39, 297] width 29 height 5
click at [23, 86] on span "Social Media" at bounding box center [36, 82] width 27 height 5
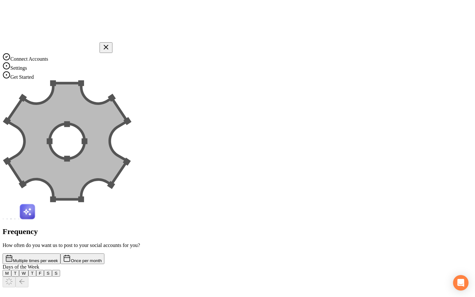
click at [11, 270] on button "M" at bounding box center [7, 273] width 9 height 7
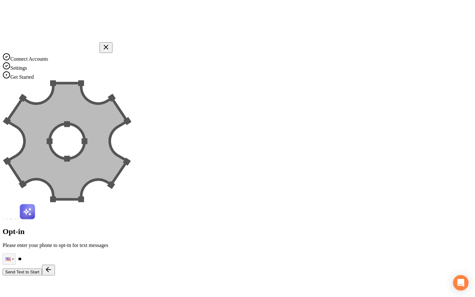
click at [55, 265] on button at bounding box center [48, 270] width 13 height 11
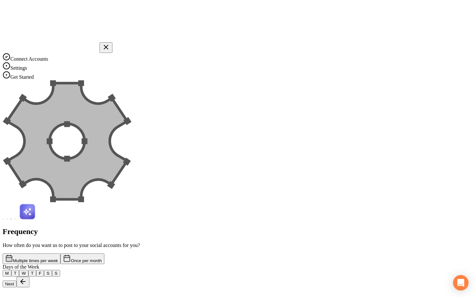
click at [11, 270] on button "M" at bounding box center [7, 273] width 9 height 7
click at [52, 270] on button "S" at bounding box center [48, 273] width 8 height 7
click at [16, 281] on button "Next" at bounding box center [10, 284] width 14 height 7
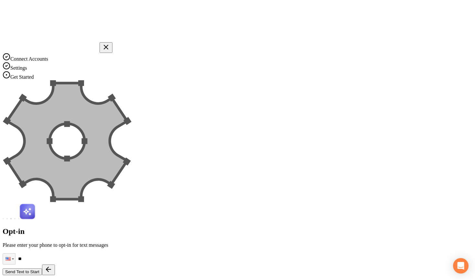
click at [110, 43] on icon "button" at bounding box center [106, 47] width 8 height 8
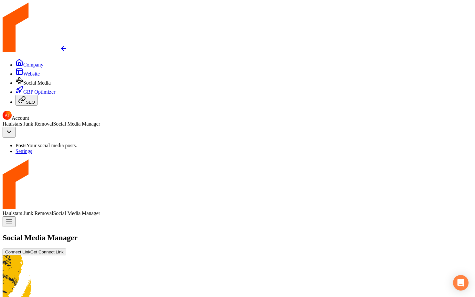
click at [23, 75] on span "Website" at bounding box center [31, 73] width 16 height 5
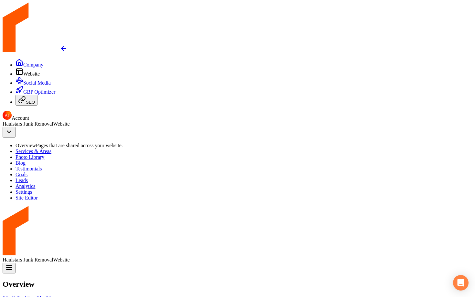
click at [54, 295] on link "View My Site" at bounding box center [39, 297] width 29 height 5
click at [24, 86] on link "Social Media" at bounding box center [33, 82] width 35 height 5
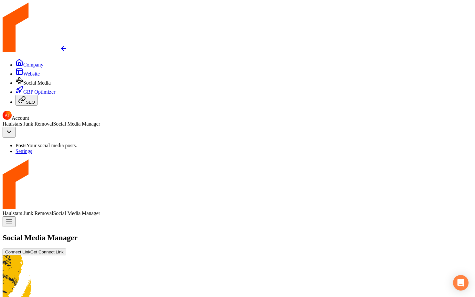
click at [66, 249] on button "Connect Link Get Connect Link" at bounding box center [35, 252] width 64 height 7
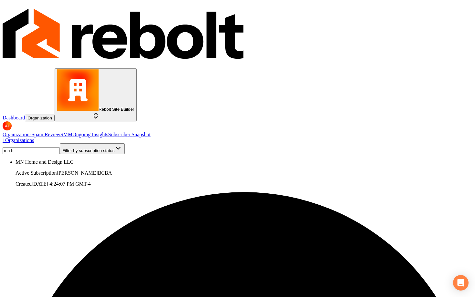
type input "mn h"
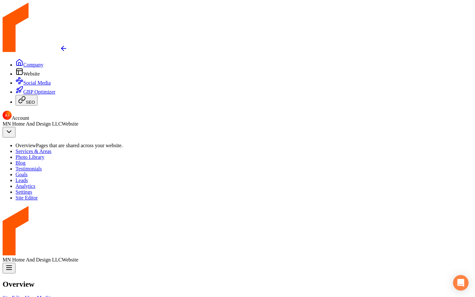
click at [26, 160] on span "Blog" at bounding box center [21, 162] width 10 height 5
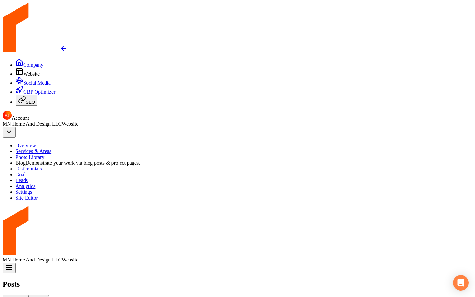
click at [204, 295] on div "Blog Posts Projects" at bounding box center [238, 298] width 470 height 7
click at [49, 295] on button "Projects" at bounding box center [38, 298] width 21 height 7
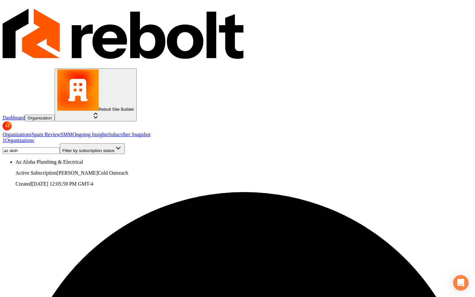
drag, startPoint x: 225, startPoint y: 69, endPoint x: 168, endPoint y: 69, distance: 57.5
click at [168, 138] on nav "1 Organizations az aloh Filter by subscription status" at bounding box center [238, 146] width 470 height 16
type input "triple"
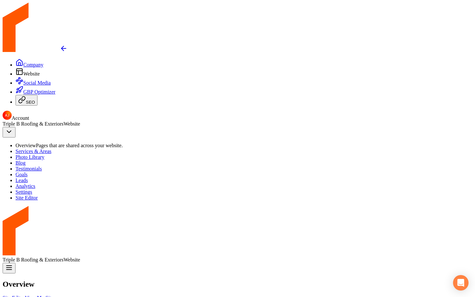
click at [25, 295] on link "Site Editor" at bounding box center [14, 297] width 22 height 5
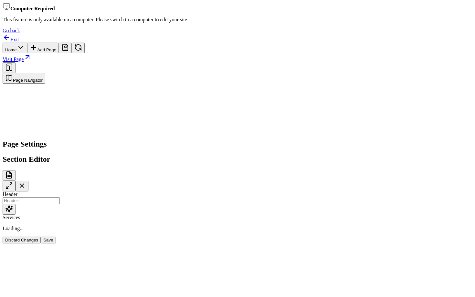
type input "Our Expert Roofing Services"
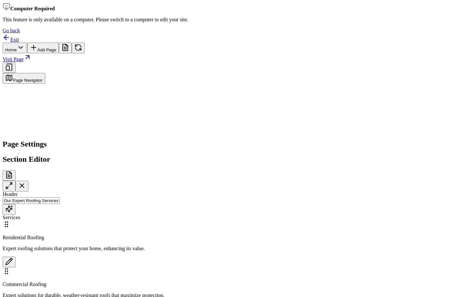
scroll to position [378, 0]
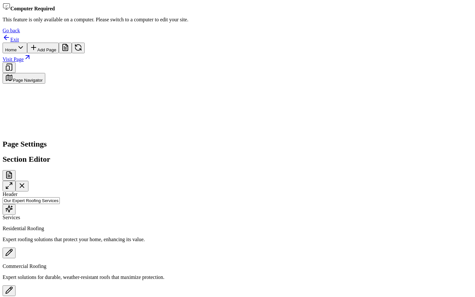
scroll to position [514, 0]
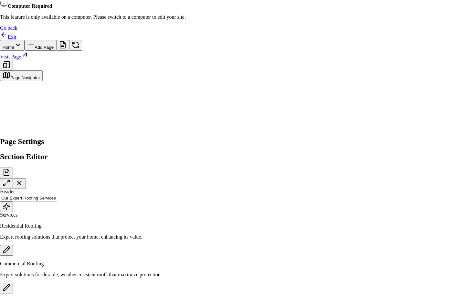
scroll to position [977, 0]
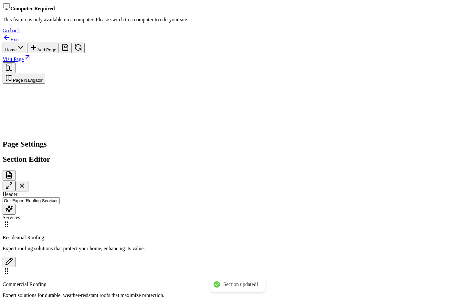
scroll to position [378, 0]
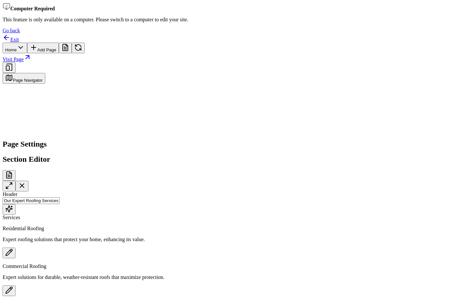
click at [217, 16] on html "Computer Required This feature is only available on a computer. Please switch t…" at bounding box center [237, 164] width 475 height 328
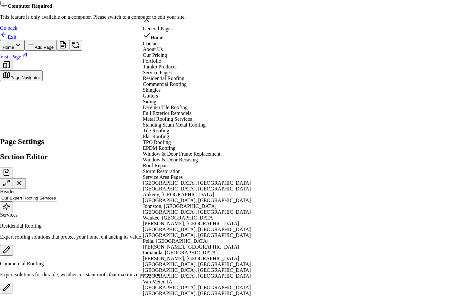
scroll to position [137, 0]
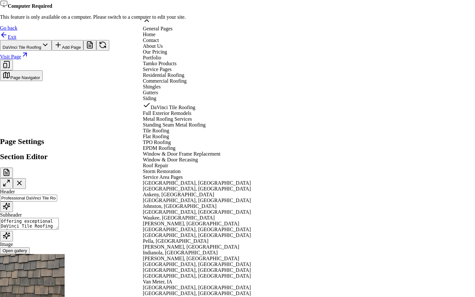
click at [166, 7] on html "Computer Required This feature is only available on a computer. Please switch t…" at bounding box center [237, 163] width 475 height 326
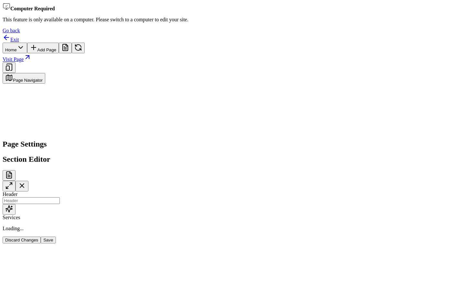
type input "Our Expert Roofing Services"
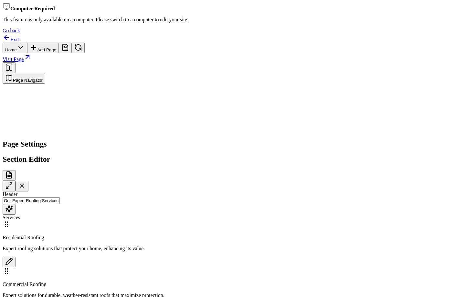
scroll to position [339, 0]
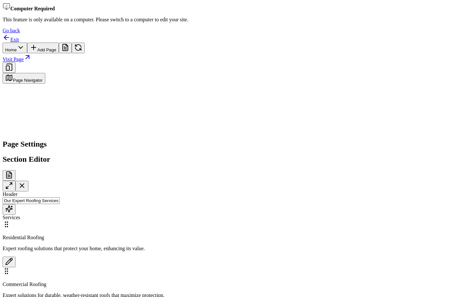
click at [19, 37] on link "Exit" at bounding box center [11, 39] width 16 height 5
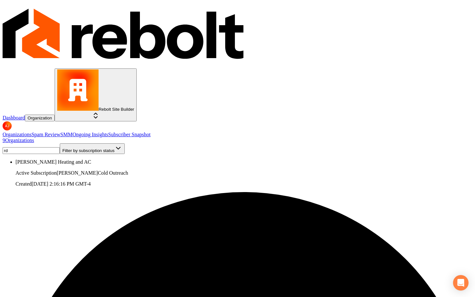
type input "rd"
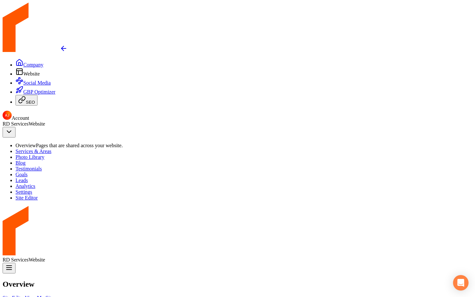
click at [23, 86] on span "Social Media" at bounding box center [36, 82] width 27 height 5
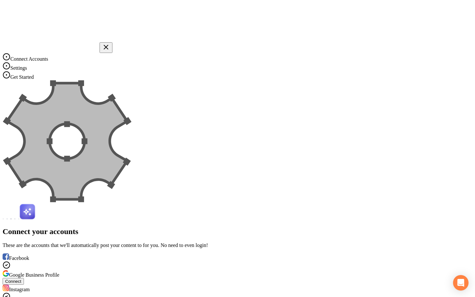
click at [110, 43] on icon "button" at bounding box center [106, 47] width 8 height 8
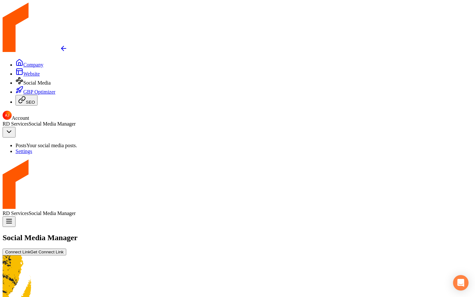
click at [16, 77] on link "Website" at bounding box center [28, 73] width 24 height 5
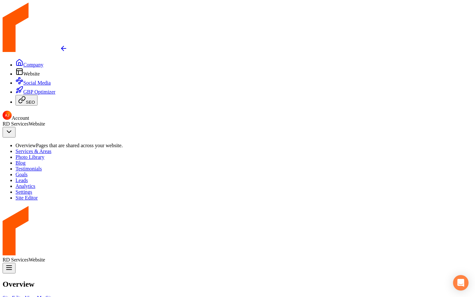
click at [54, 295] on link "View My Site" at bounding box center [39, 297] width 29 height 5
click at [23, 86] on span "Social Media" at bounding box center [36, 82] width 27 height 5
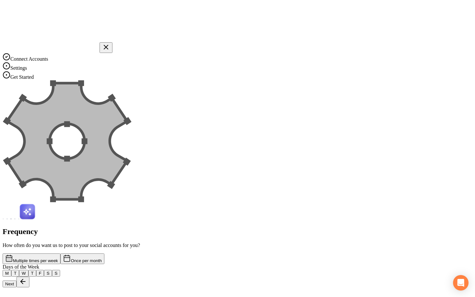
click at [11, 270] on button "M" at bounding box center [7, 273] width 9 height 7
click at [52, 270] on button "S" at bounding box center [48, 273] width 8 height 7
click at [16, 281] on button "Next" at bounding box center [10, 284] width 14 height 7
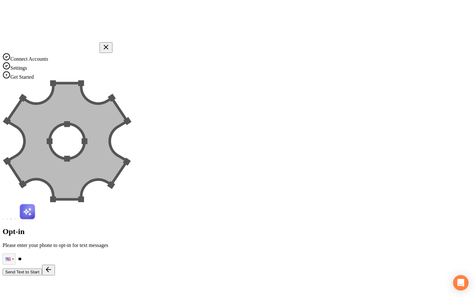
click at [188, 254] on input "**" at bounding box center [238, 259] width 470 height 11
paste input "**********"
type input "**********"
click at [42, 269] on button "Send Text to Start" at bounding box center [22, 272] width 39 height 7
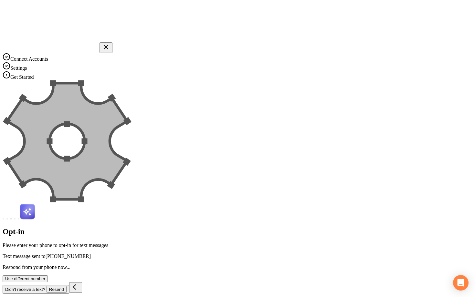
click at [108, 45] on icon "button" at bounding box center [106, 47] width 4 height 4
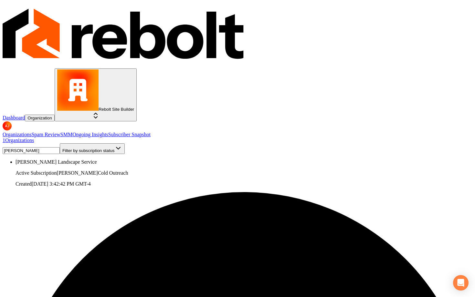
type input "dooling"
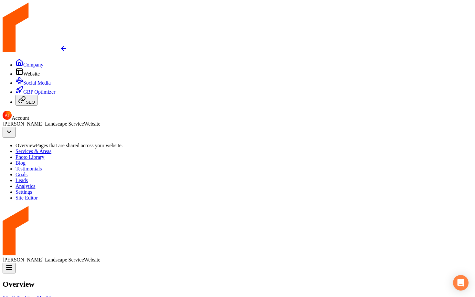
click at [25, 295] on link "Site Editor" at bounding box center [14, 297] width 22 height 5
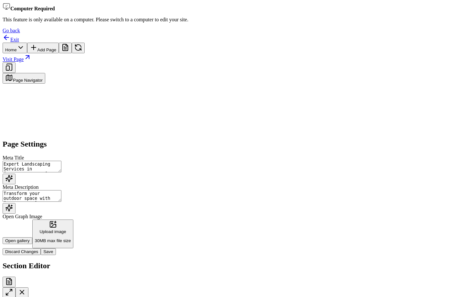
click at [205, 14] on html "Computer Required This feature is only available on a computer. Please switch t…" at bounding box center [237, 164] width 475 height 328
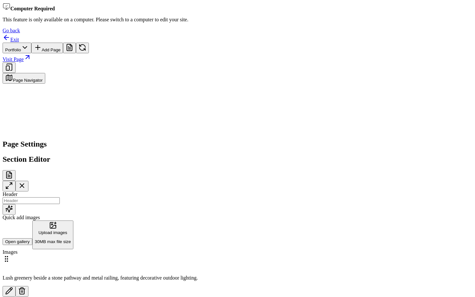
scroll to position [643, 0]
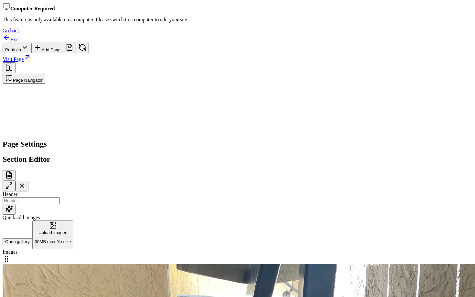
click at [19, 37] on link "Exit" at bounding box center [11, 39] width 16 height 5
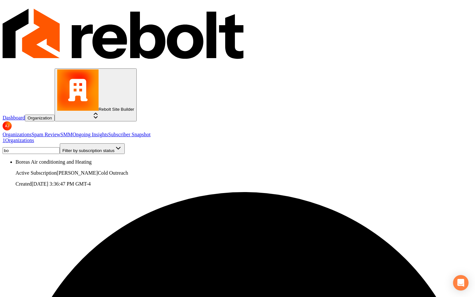
type input "b"
drag, startPoint x: 228, startPoint y: 71, endPoint x: 173, endPoint y: 68, distance: 55.0
click at [60, 147] on input "dooling" at bounding box center [31, 150] width 57 height 7
type input "d"
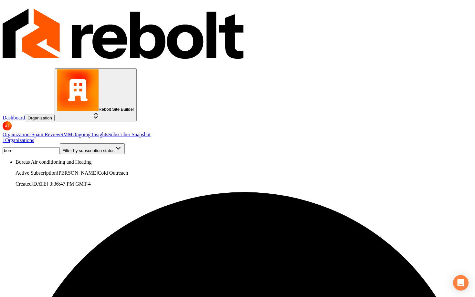
type input "bore"
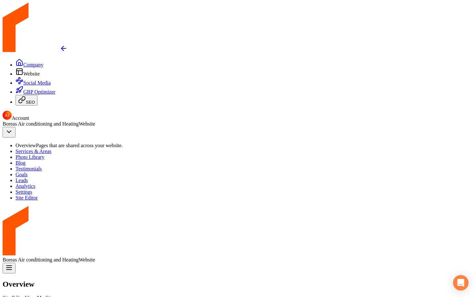
click at [32, 195] on link "Settings" at bounding box center [24, 191] width 17 height 5
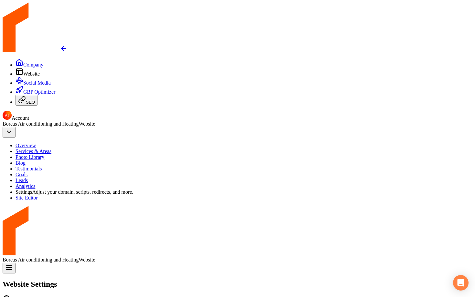
scroll to position [12, 0]
paste input "[DOMAIN_NAME]"
type input "[DOMAIN_NAME]"
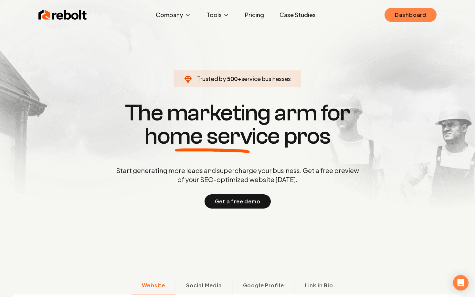
click at [402, 17] on link "Dashboard" at bounding box center [410, 15] width 52 height 14
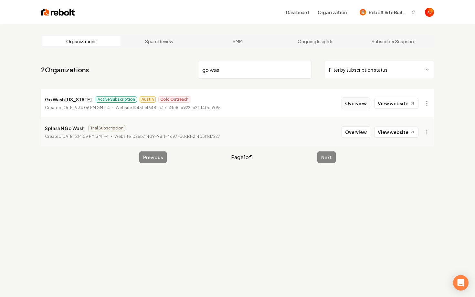
type input "go was"
click at [350, 107] on button "Overview" at bounding box center [355, 104] width 29 height 12
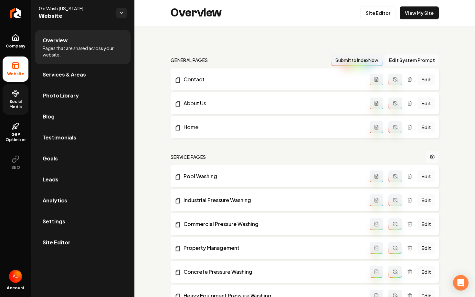
click at [21, 106] on span "Social Media" at bounding box center [16, 104] width 26 height 10
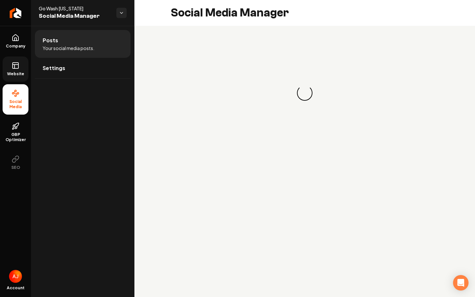
click at [16, 73] on span "Website" at bounding box center [16, 73] width 22 height 5
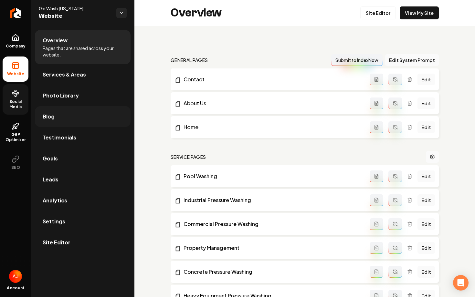
click at [45, 116] on span "Blog" at bounding box center [49, 117] width 12 height 8
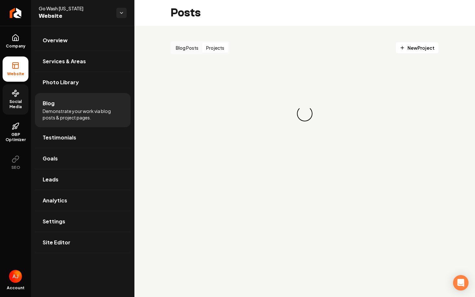
click at [210, 46] on button "Projects" at bounding box center [215, 48] width 26 height 10
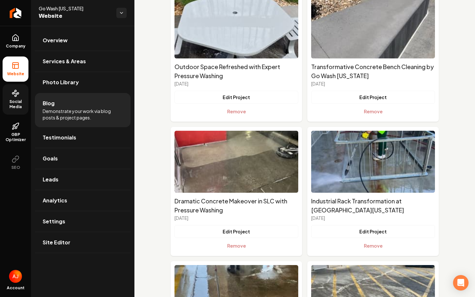
scroll to position [1119, 0]
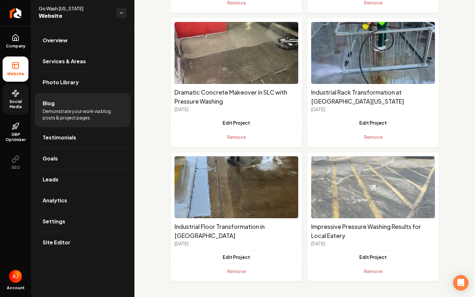
click at [328, 182] on img "Main content area" at bounding box center [373, 187] width 124 height 62
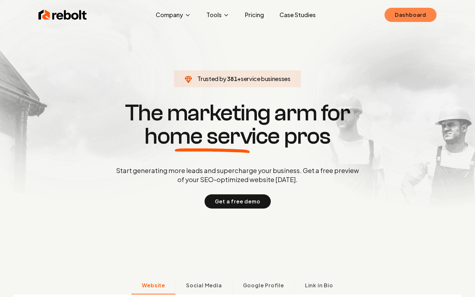
click at [403, 16] on link "Dashboard" at bounding box center [410, 15] width 52 height 14
click at [397, 18] on link "Dashboard" at bounding box center [410, 15] width 52 height 14
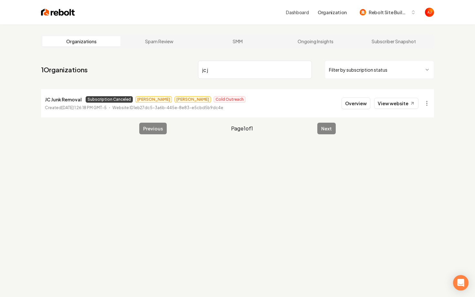
type input "jc j"
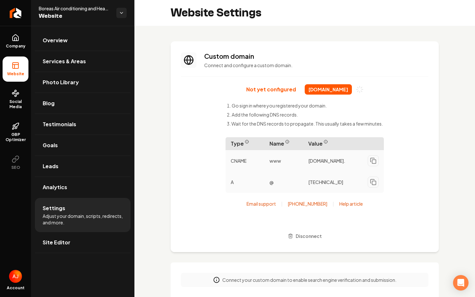
scroll to position [12, 0]
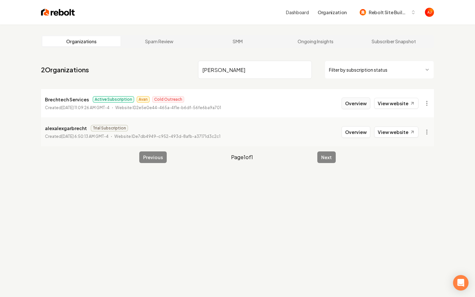
type input "[PERSON_NAME]"
click at [345, 108] on button "Overview" at bounding box center [355, 104] width 29 height 12
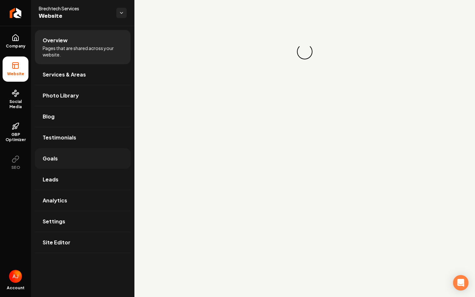
click at [64, 165] on link "Goals" at bounding box center [83, 158] width 96 height 21
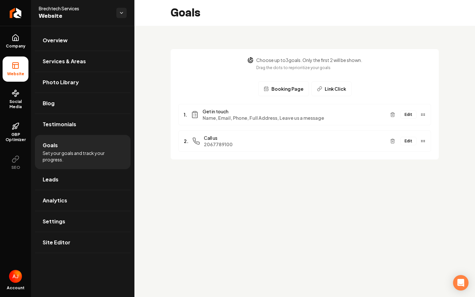
click at [411, 116] on button "Edit" at bounding box center [408, 114] width 16 height 8
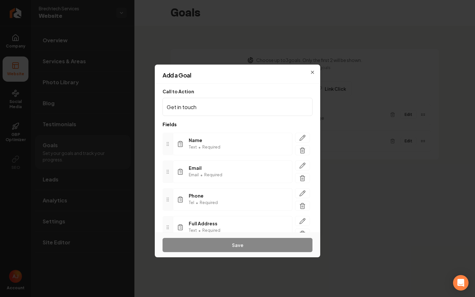
scroll to position [58, 0]
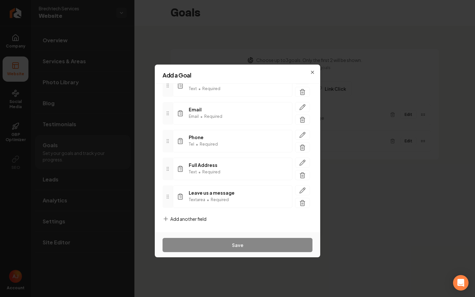
click at [171, 222] on span "Add another field" at bounding box center [188, 219] width 36 height 6
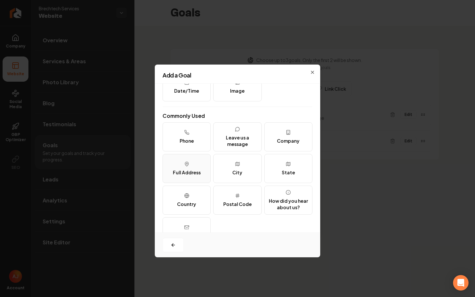
scroll to position [79, 0]
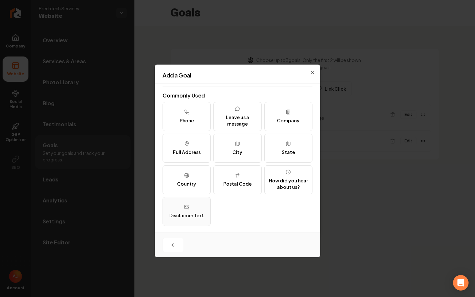
click at [187, 212] on button "Disclaimer Text" at bounding box center [186, 211] width 48 height 29
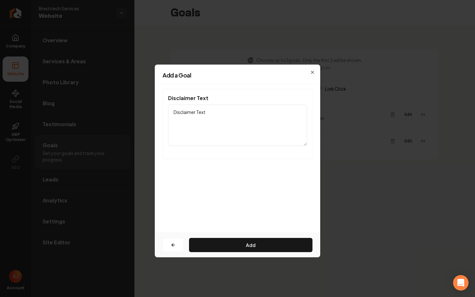
drag, startPoint x: 217, startPoint y: 113, endPoint x: 161, endPoint y: 113, distance: 56.5
click at [163, 113] on div "Disclaimer Text Disclaimer Text" at bounding box center [237, 124] width 150 height 70
click at [313, 73] on div "Add a Goal" at bounding box center [237, 77] width 165 height 11
click at [312, 73] on h2 "Add a Goal" at bounding box center [237, 75] width 150 height 6
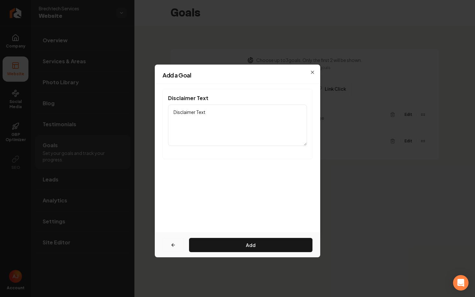
click at [170, 246] on button "button" at bounding box center [172, 245] width 21 height 14
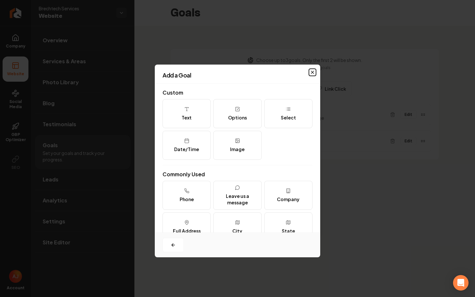
click at [312, 71] on icon "button" at bounding box center [312, 72] width 5 height 5
